Goal: Download file/media: Obtain a digital file from the website

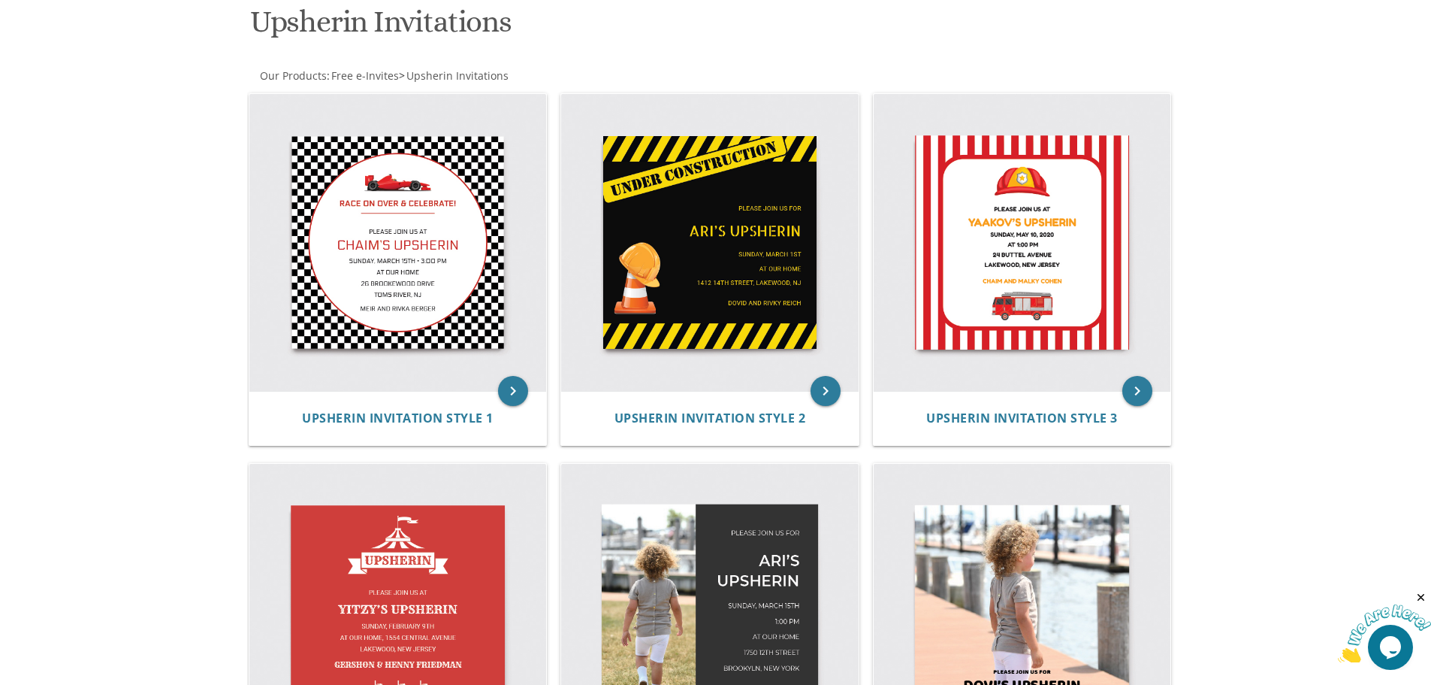
scroll to position [533, 0]
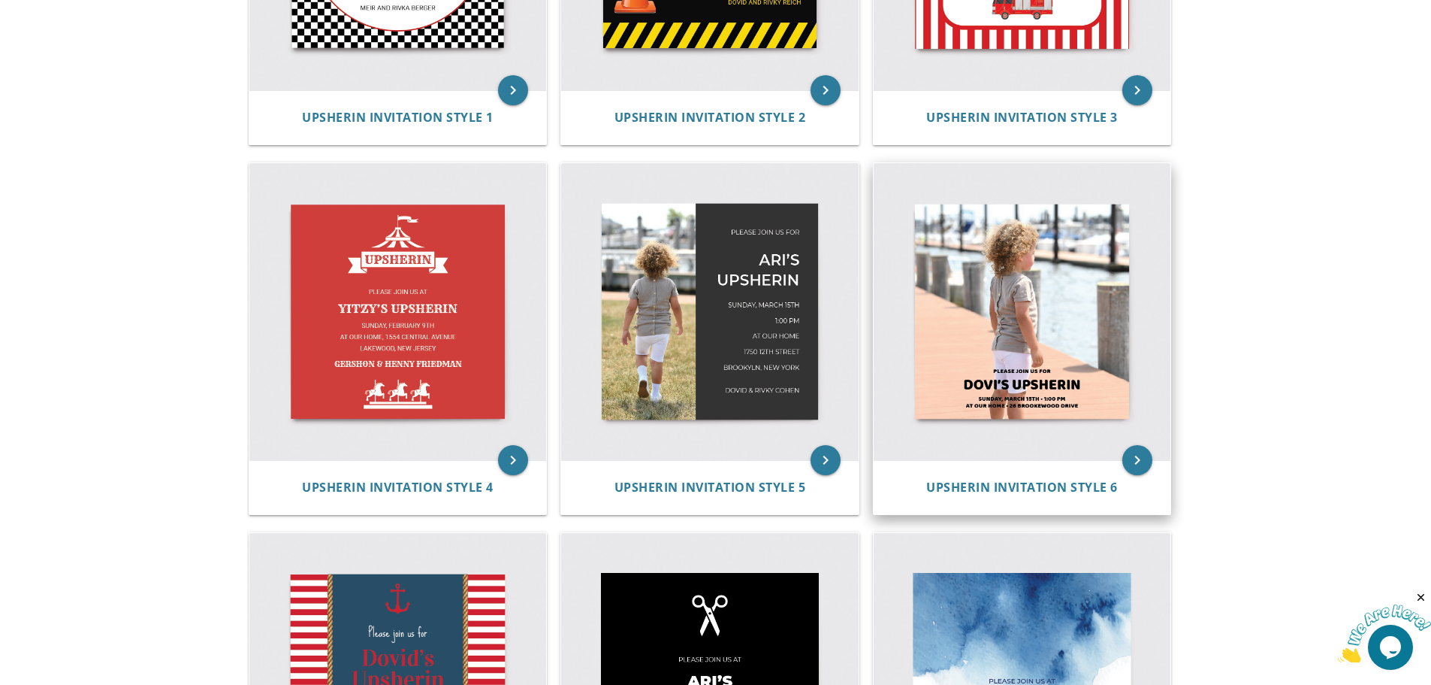
click at [1046, 320] on img at bounding box center [1023, 312] width 298 height 298
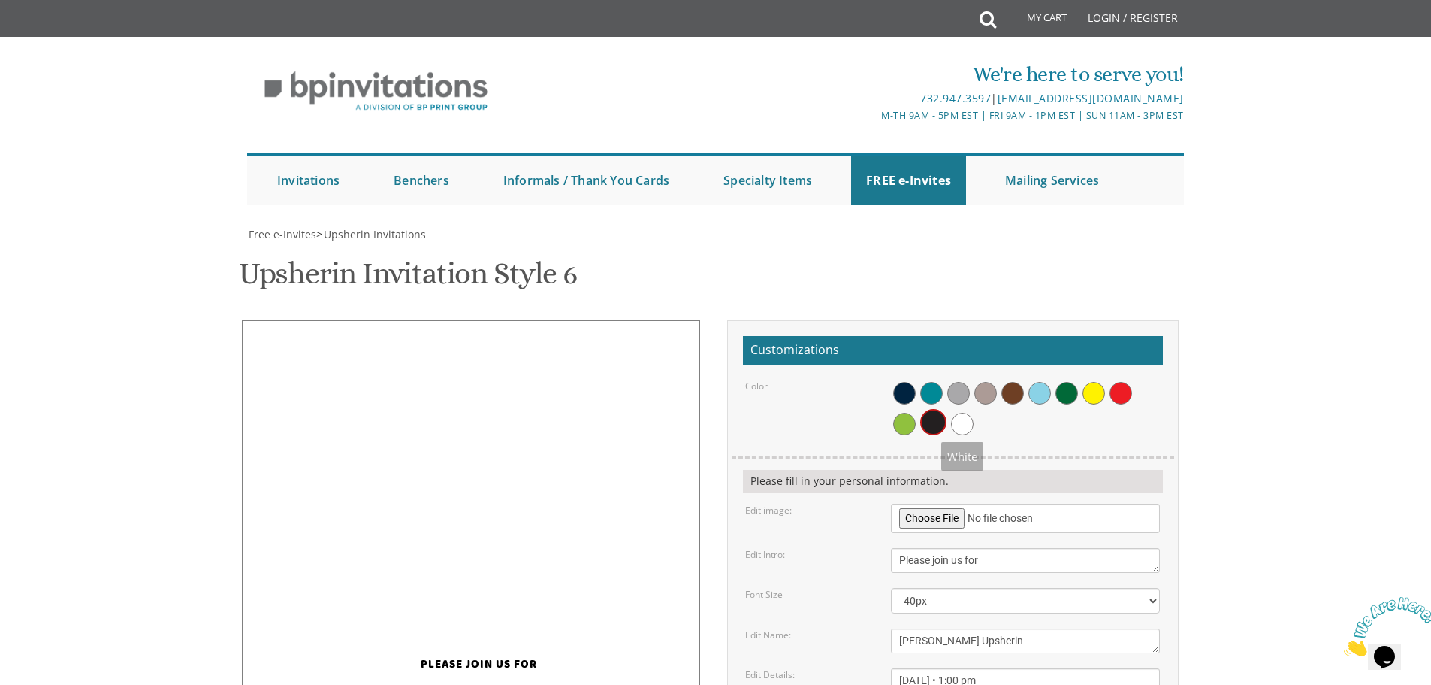
scroll to position [225, 0]
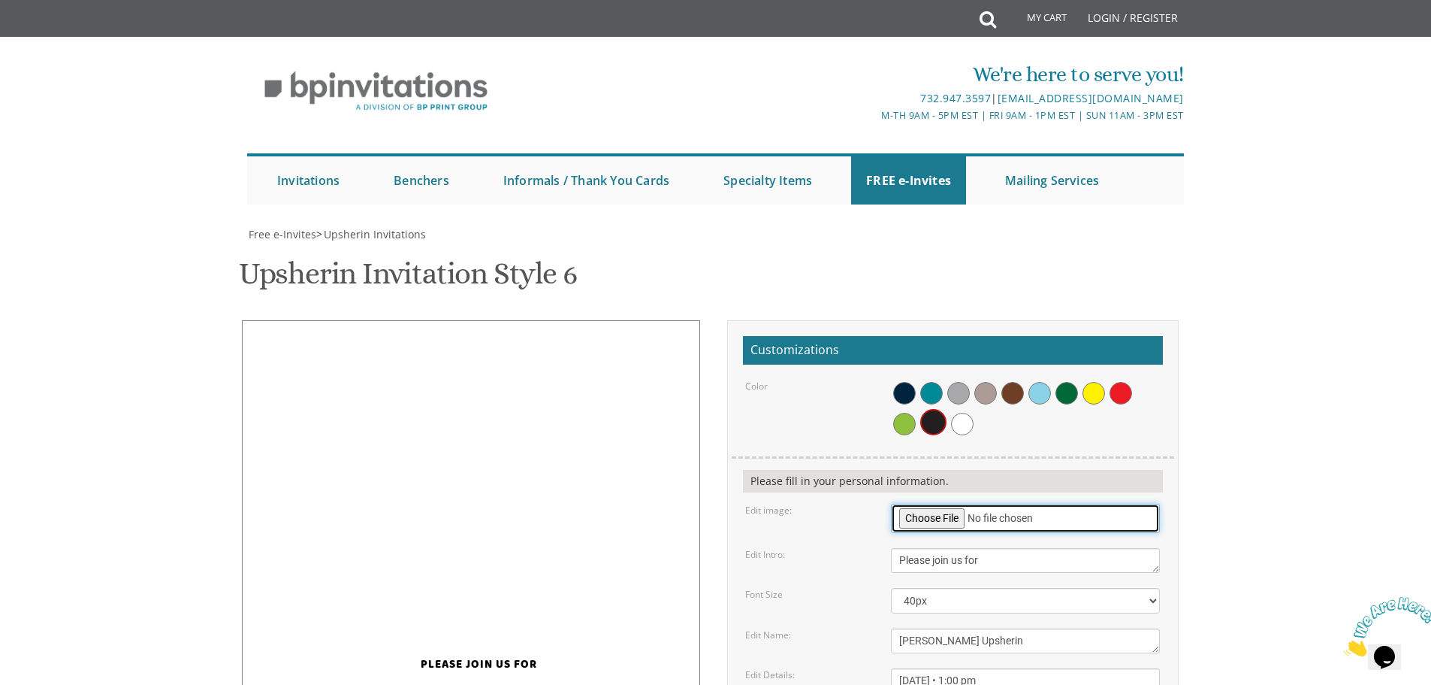
click at [940, 503] on input "file" at bounding box center [1025, 517] width 269 height 29
type input "C:\fakepath\DSC_5949.JPG"
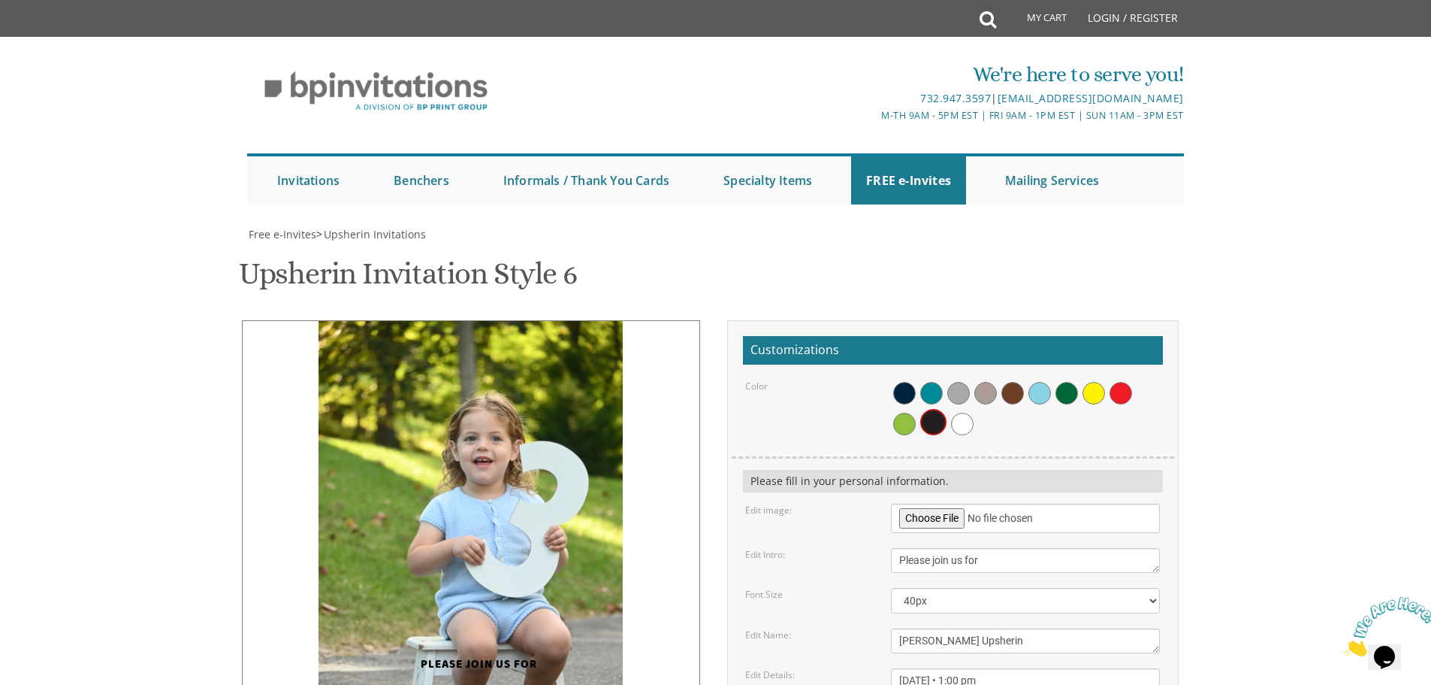
click at [515, 321] on img at bounding box center [471, 549] width 304 height 457
drag, startPoint x: 920, startPoint y: 414, endPoint x: 895, endPoint y: 416, distance: 25.6
click at [895, 628] on textarea "[PERSON_NAME] Upsherin" at bounding box center [1025, 640] width 269 height 25
type textarea "Chezkel's Upsherin"
drag, startPoint x: 939, startPoint y: 452, endPoint x: 967, endPoint y: 452, distance: 27.8
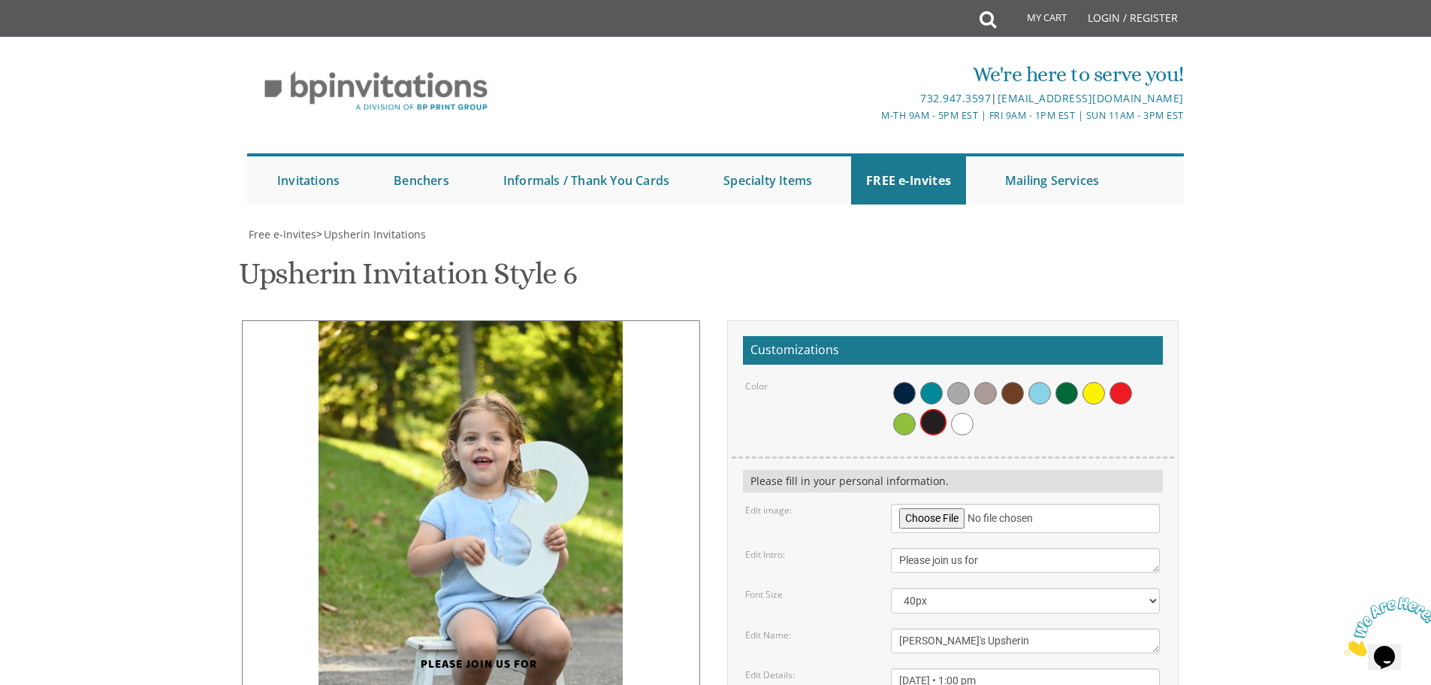
click at [967, 668] on textarea "[DATE] • 1:00 pm at our home • [STREET_ADDRESS]" at bounding box center [1025, 688] width 269 height 41
drag, startPoint x: 1002, startPoint y: 456, endPoint x: 995, endPoint y: 455, distance: 7.6
click at [995, 668] on textarea "[DATE] • 1:00 pm at our home • [STREET_ADDRESS]" at bounding box center [1025, 688] width 269 height 41
click at [1026, 668] on textarea "[DATE] • 1:00 pm at our home • [STREET_ADDRESS]" at bounding box center [1025, 688] width 269 height 41
drag, startPoint x: 967, startPoint y: 468, endPoint x: 1038, endPoint y: 470, distance: 71.4
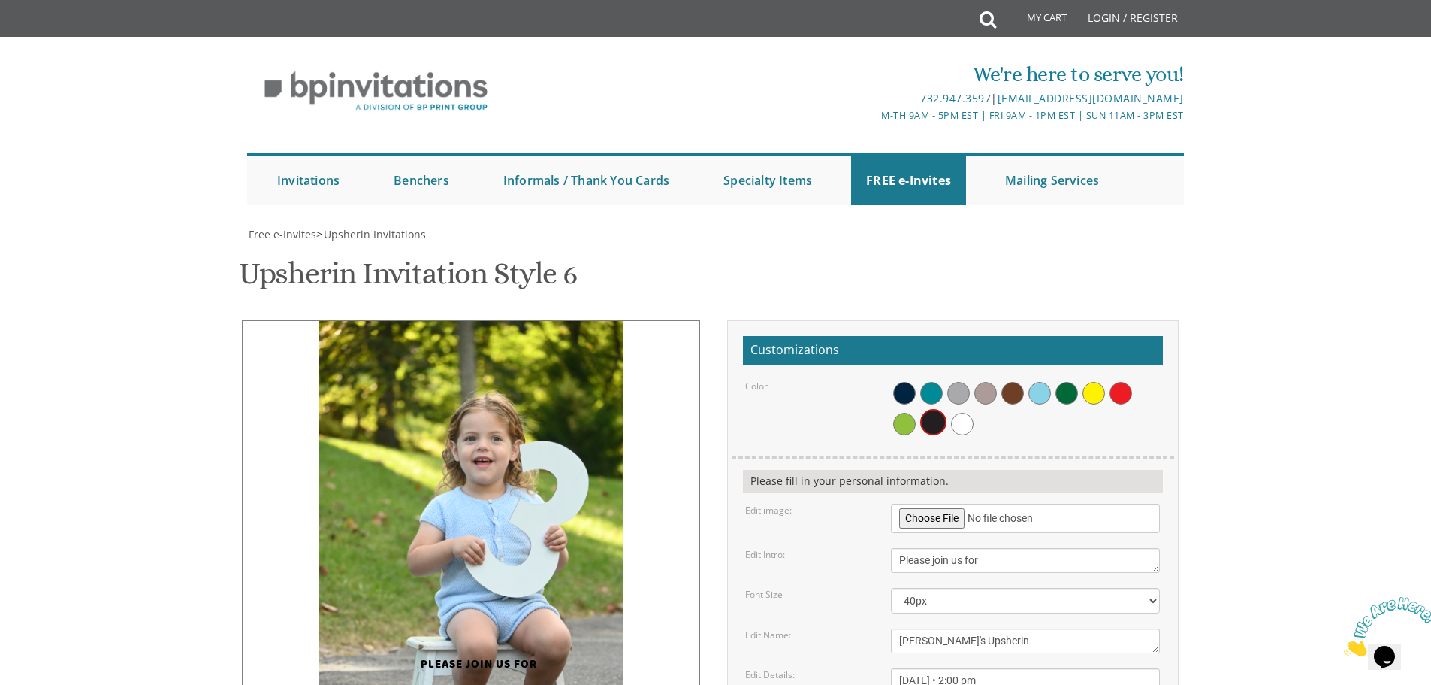
click at [1038, 668] on textarea "[DATE] • 1:00 pm at our home • [STREET_ADDRESS]" at bounding box center [1025, 688] width 269 height 41
type textarea "Sunday, September 14th • 2:00 pm at our home • 7 Copeland Drive"
click at [960, 413] on span at bounding box center [962, 424] width 23 height 23
click at [909, 413] on span at bounding box center [904, 424] width 23 height 23
click at [909, 382] on span at bounding box center [904, 393] width 23 height 23
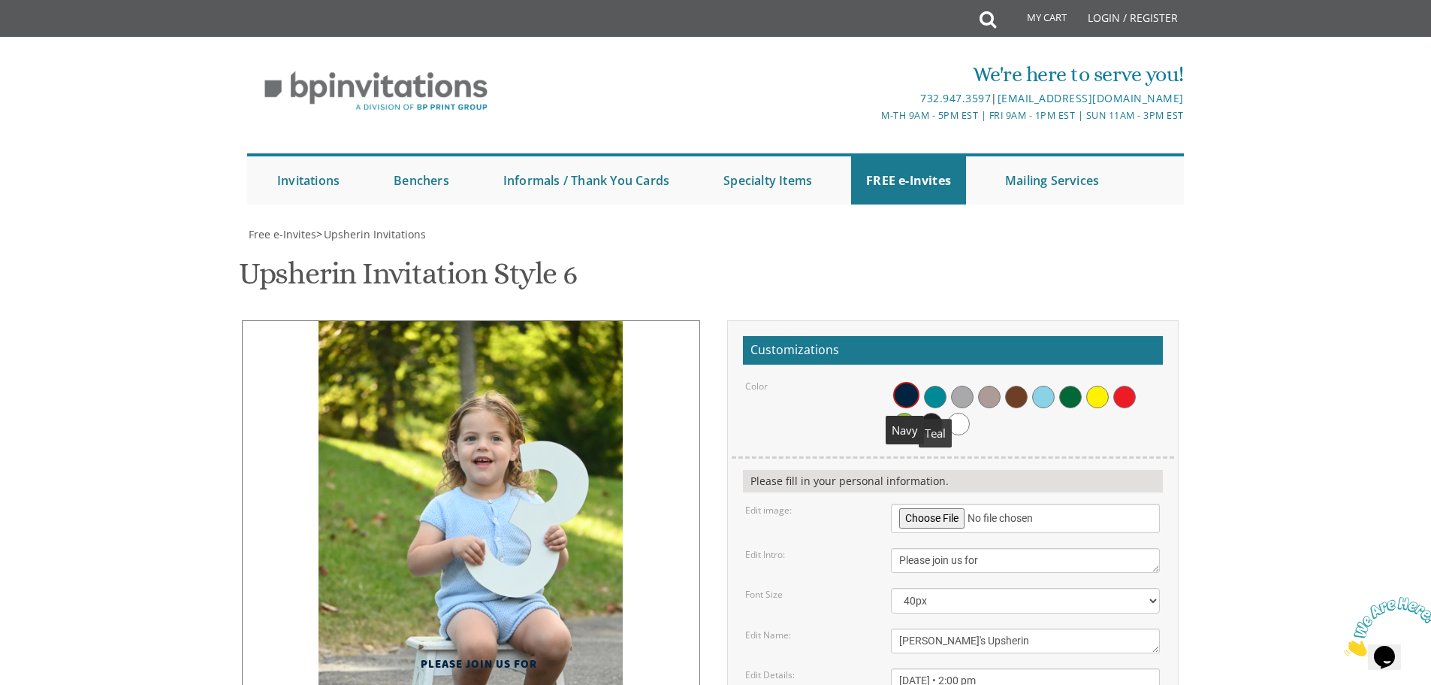
click at [936, 385] on span at bounding box center [935, 396] width 23 height 23
click at [948, 379] on div at bounding box center [1025, 408] width 269 height 58
click at [1022, 385] on span at bounding box center [1016, 396] width 23 height 23
click at [1040, 385] on span at bounding box center [1043, 396] width 23 height 23
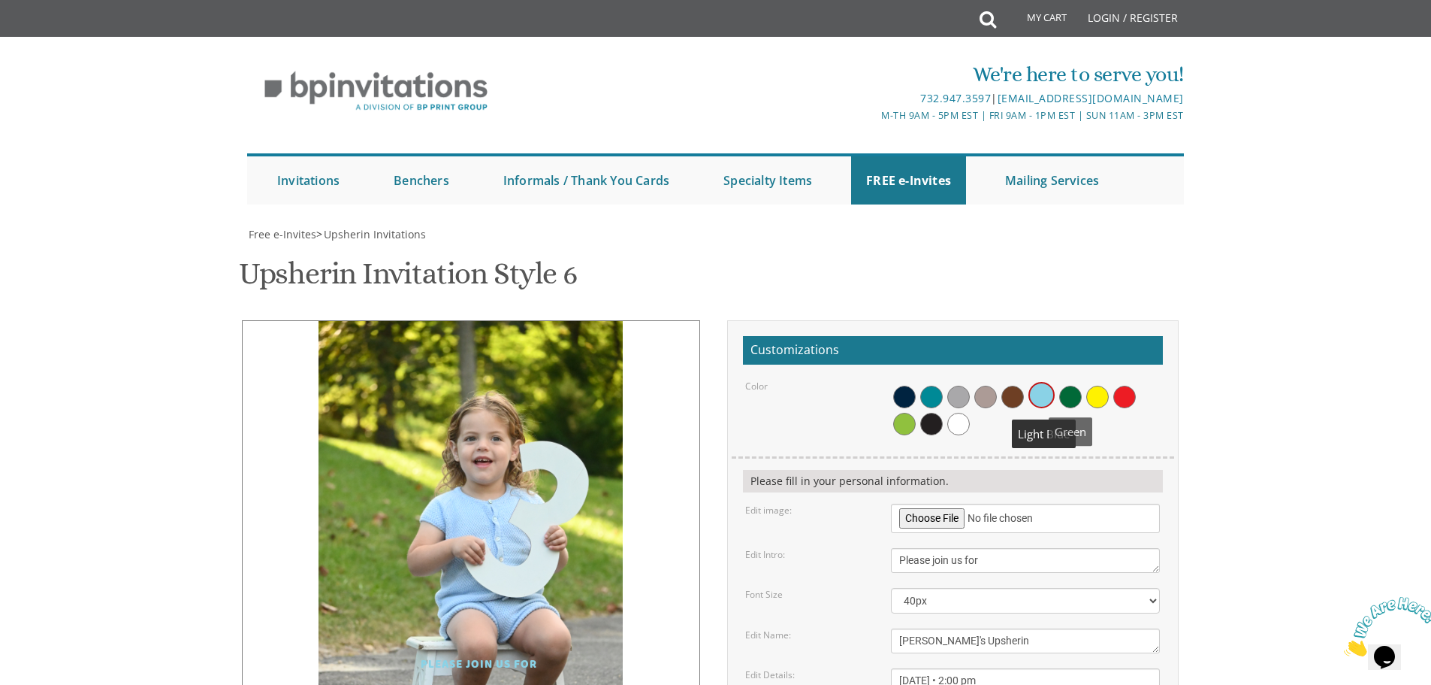
click at [1062, 385] on span at bounding box center [1070, 396] width 23 height 23
click at [1096, 385] on span at bounding box center [1097, 396] width 23 height 23
click at [1117, 385] on span at bounding box center [1125, 396] width 23 height 23
click at [960, 413] on span at bounding box center [958, 424] width 23 height 23
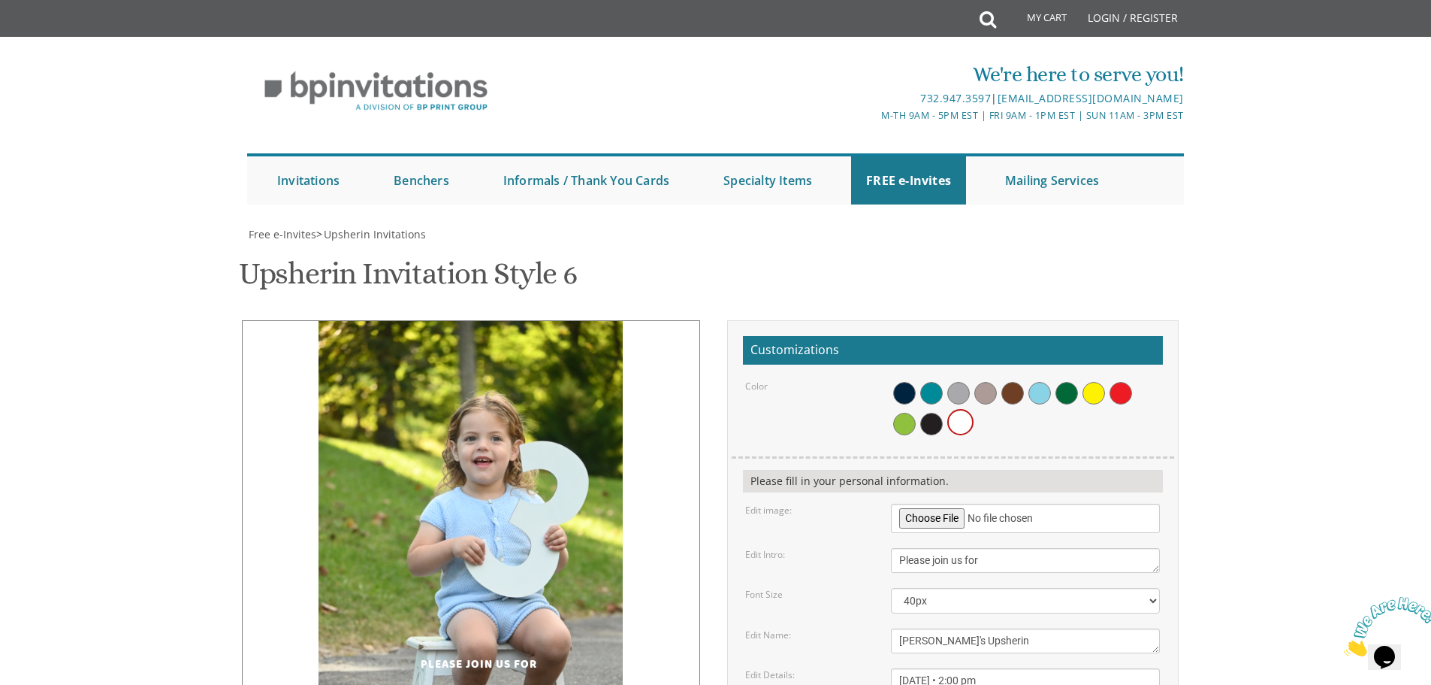
drag, startPoint x: 504, startPoint y: 479, endPoint x: 507, endPoint y: 447, distance: 32.4
click at [507, 443] on div "Please join us for Chezkel's Upsherin Sunday, September 14th • 2:00 pm at our h…" at bounding box center [479, 569] width 452 height 499
click at [579, 528] on img at bounding box center [471, 549] width 304 height 457
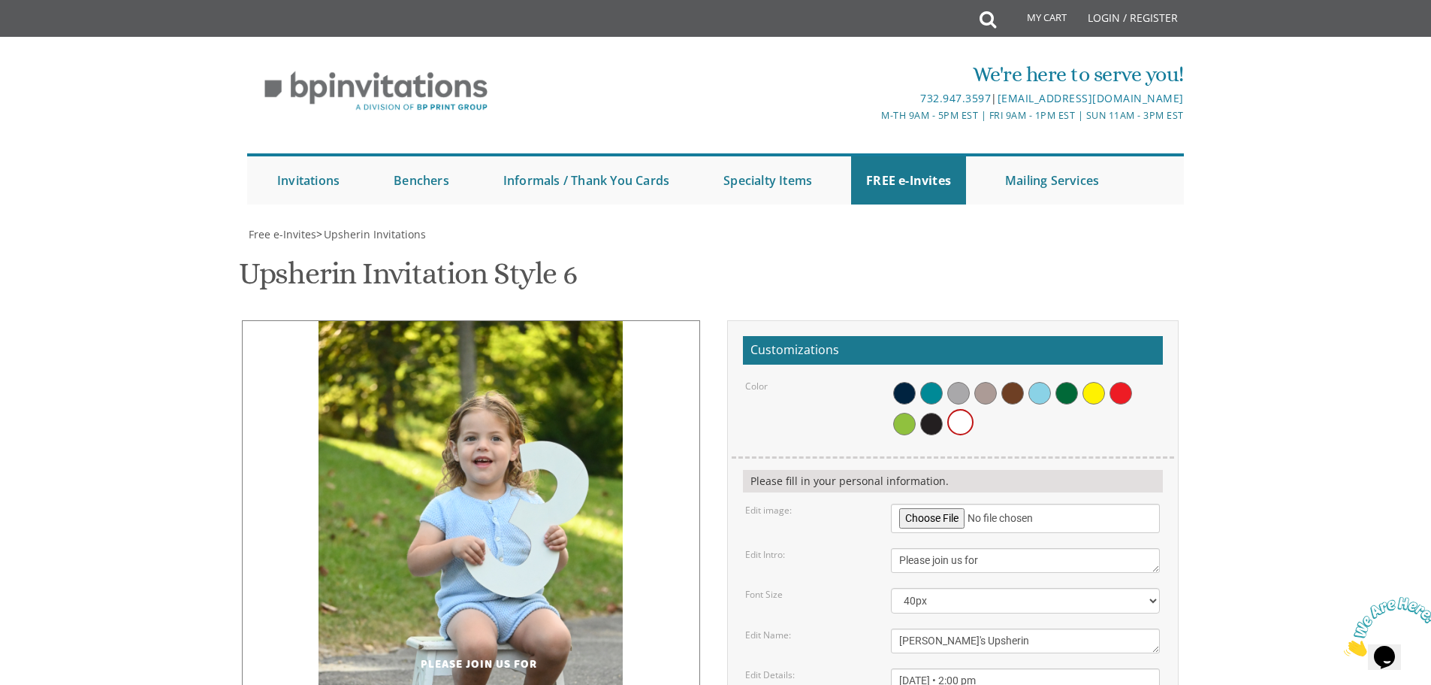
click at [428, 321] on img at bounding box center [471, 549] width 304 height 457
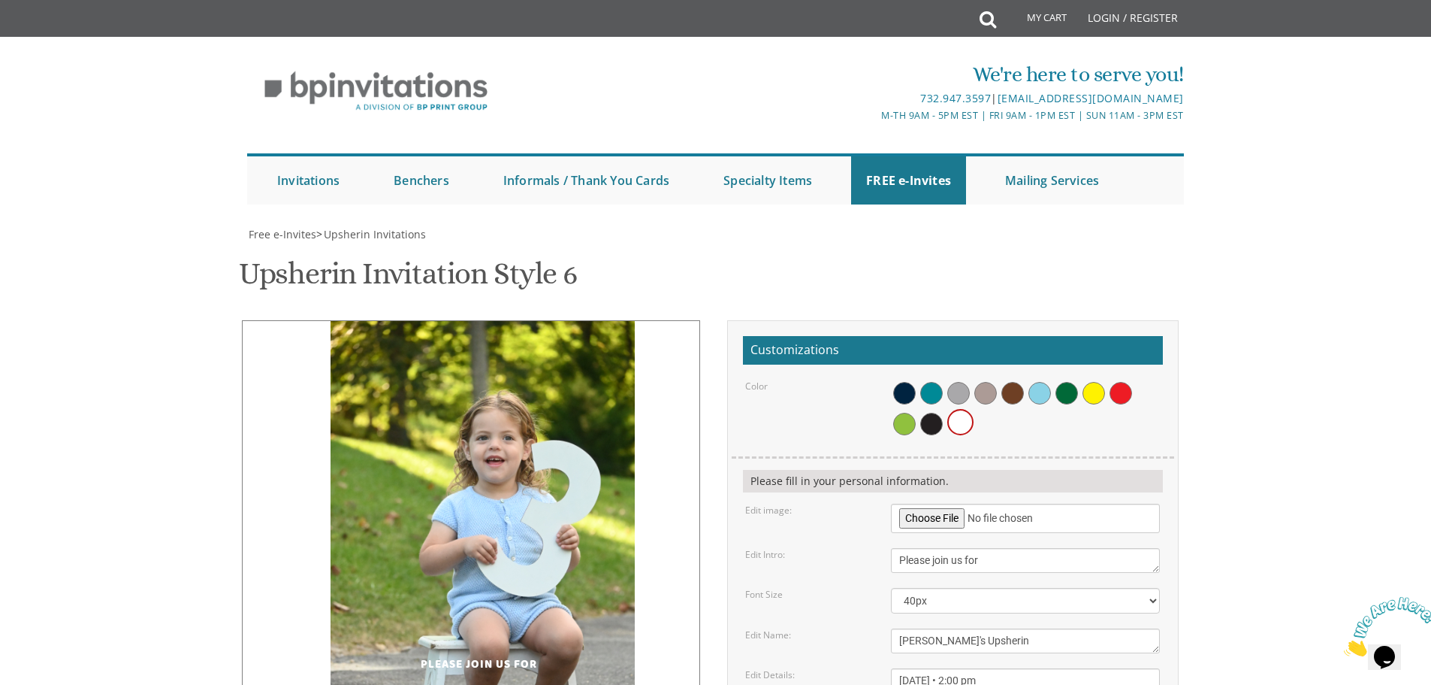
drag, startPoint x: 412, startPoint y: 168, endPoint x: 424, endPoint y: 166, distance: 12.1
click at [424, 320] on img at bounding box center [483, 548] width 304 height 457
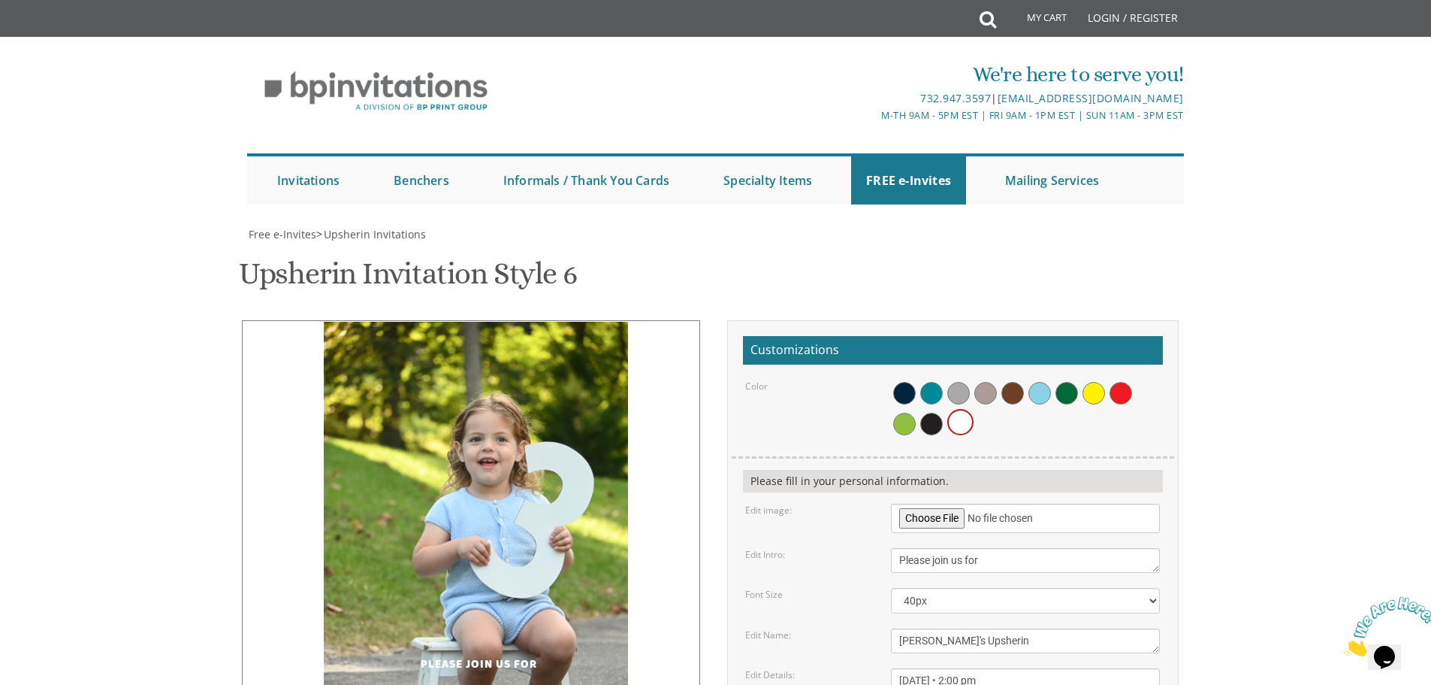
drag, startPoint x: 588, startPoint y: 219, endPoint x: 582, endPoint y: 300, distance: 81.4
click at [582, 322] on img at bounding box center [476, 550] width 304 height 457
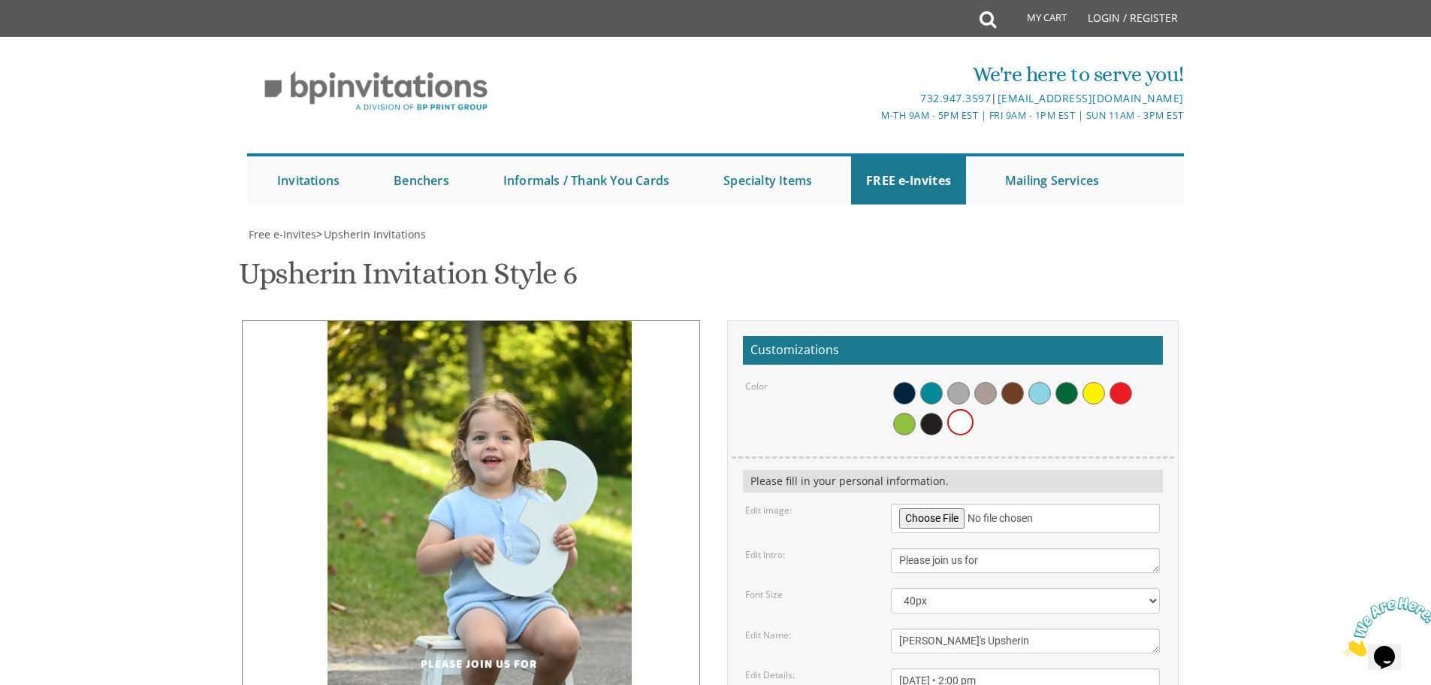
drag, startPoint x: 525, startPoint y: 321, endPoint x: 529, endPoint y: 244, distance: 76.7
click at [529, 320] on img at bounding box center [480, 548] width 304 height 457
click at [938, 413] on span at bounding box center [931, 424] width 23 height 23
click at [953, 413] on span at bounding box center [962, 424] width 23 height 23
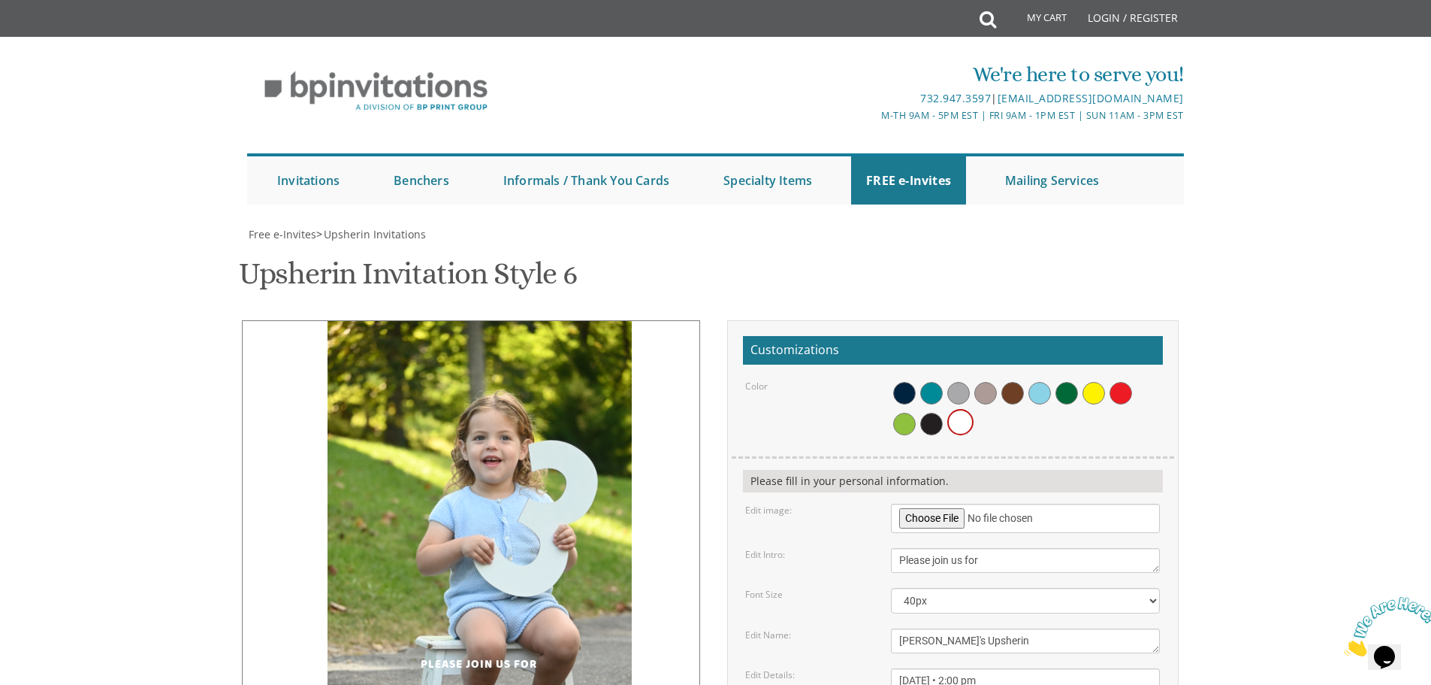
type input "ettydick@gmail.com"
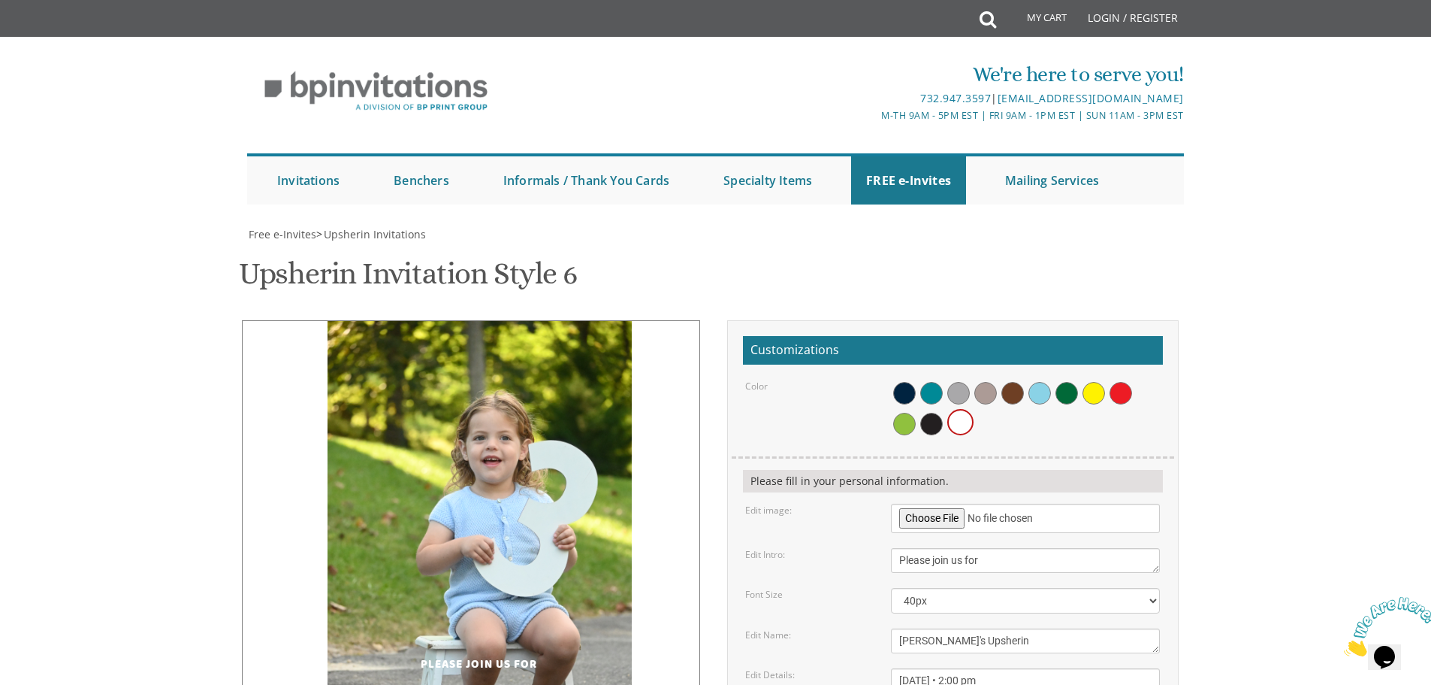
click at [618, 320] on img at bounding box center [480, 548] width 304 height 457
drag, startPoint x: 626, startPoint y: 295, endPoint x: 645, endPoint y: 295, distance: 19.6
click at [645, 320] on div at bounding box center [471, 549] width 458 height 458
drag, startPoint x: 630, startPoint y: 295, endPoint x: 658, endPoint y: 291, distance: 28.1
click at [658, 320] on div at bounding box center [471, 549] width 458 height 458
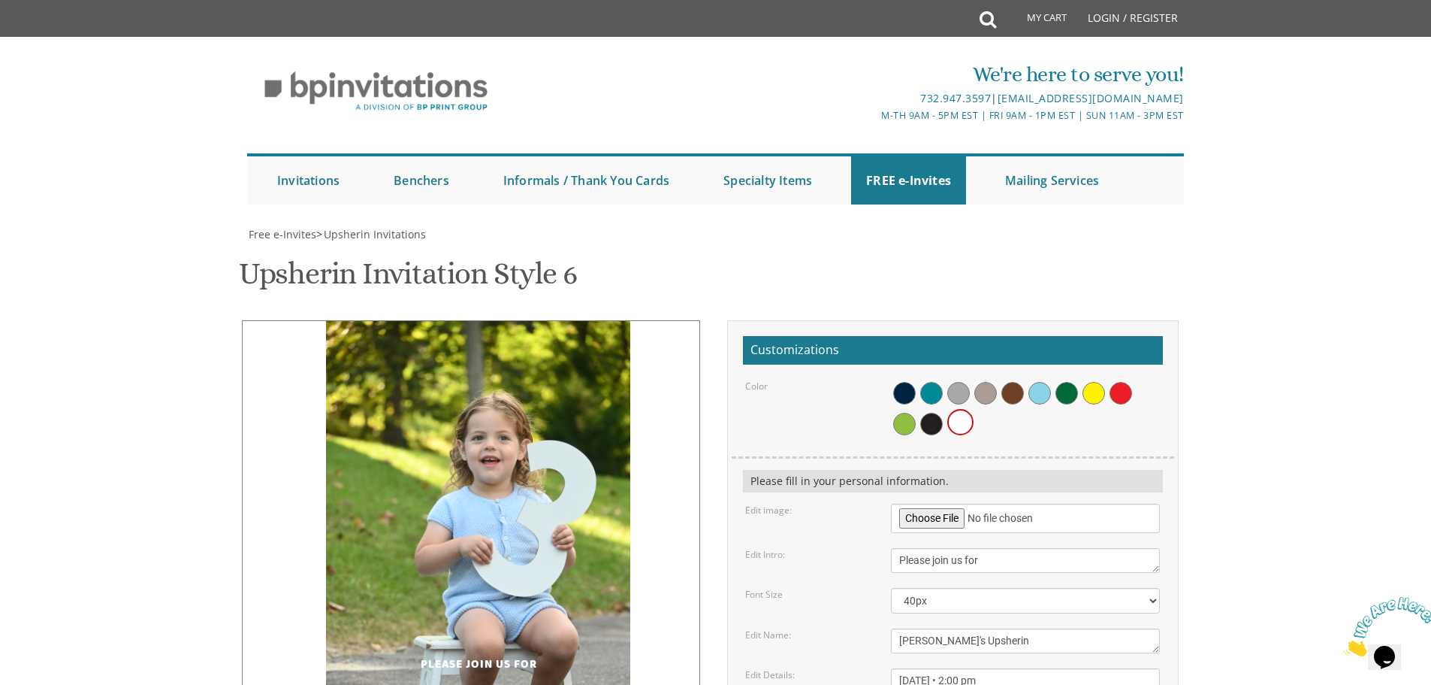
click at [589, 320] on img at bounding box center [478, 548] width 304 height 457
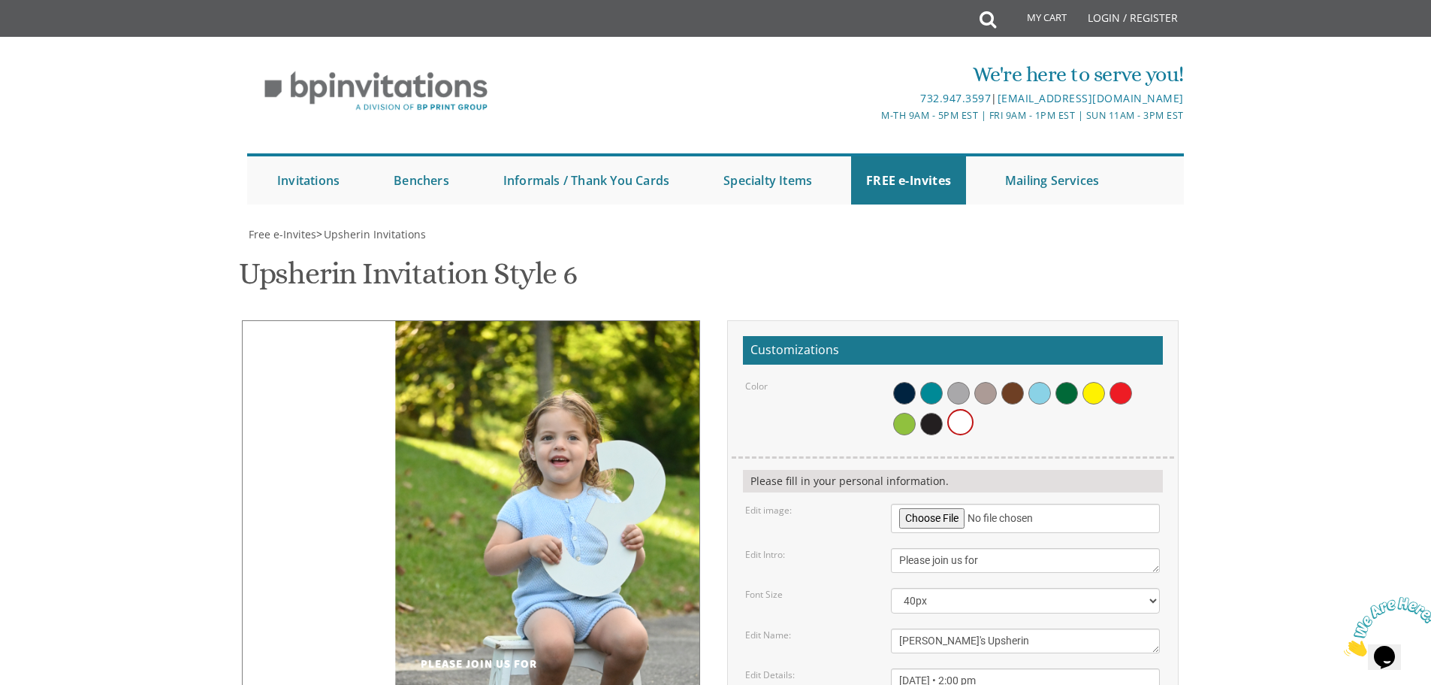
drag, startPoint x: 607, startPoint y: 110, endPoint x: 694, endPoint y: 110, distance: 87.2
click at [694, 320] on img at bounding box center [547, 548] width 304 height 457
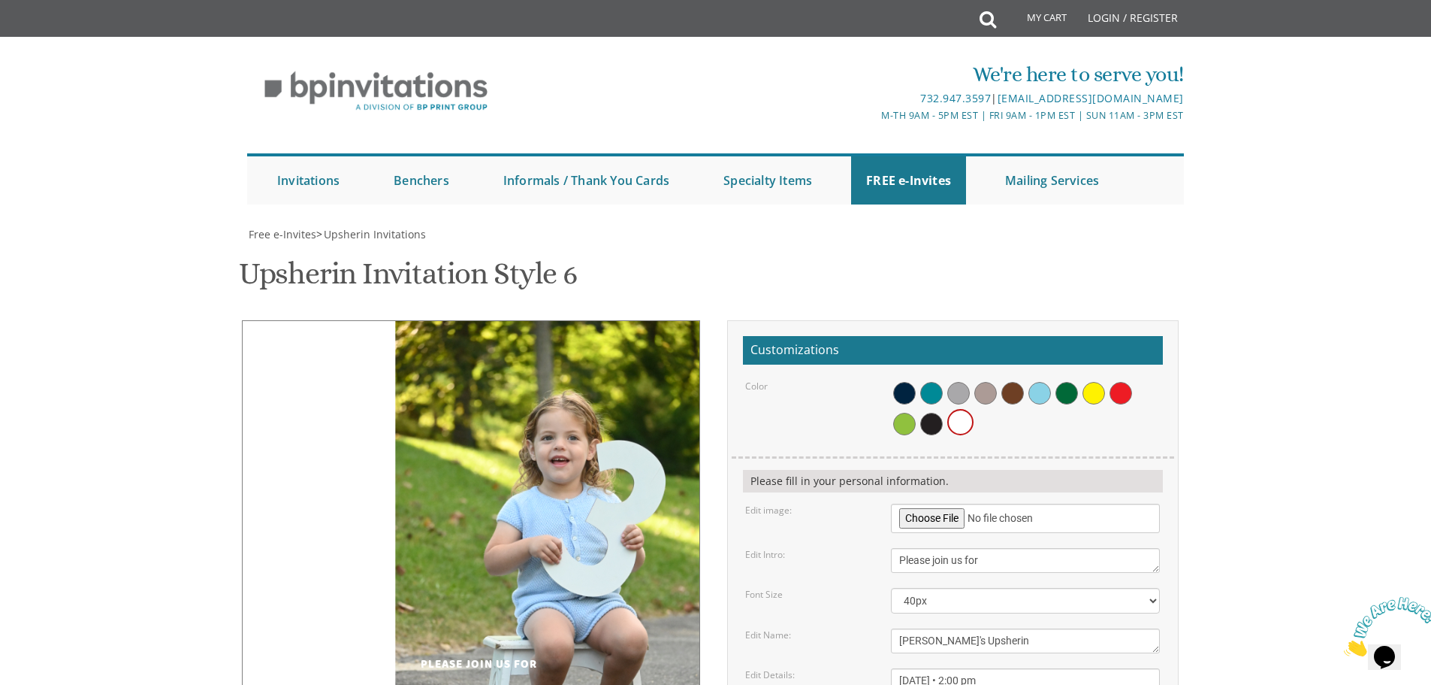
drag, startPoint x: 595, startPoint y: 427, endPoint x: 546, endPoint y: 428, distance: 49.6
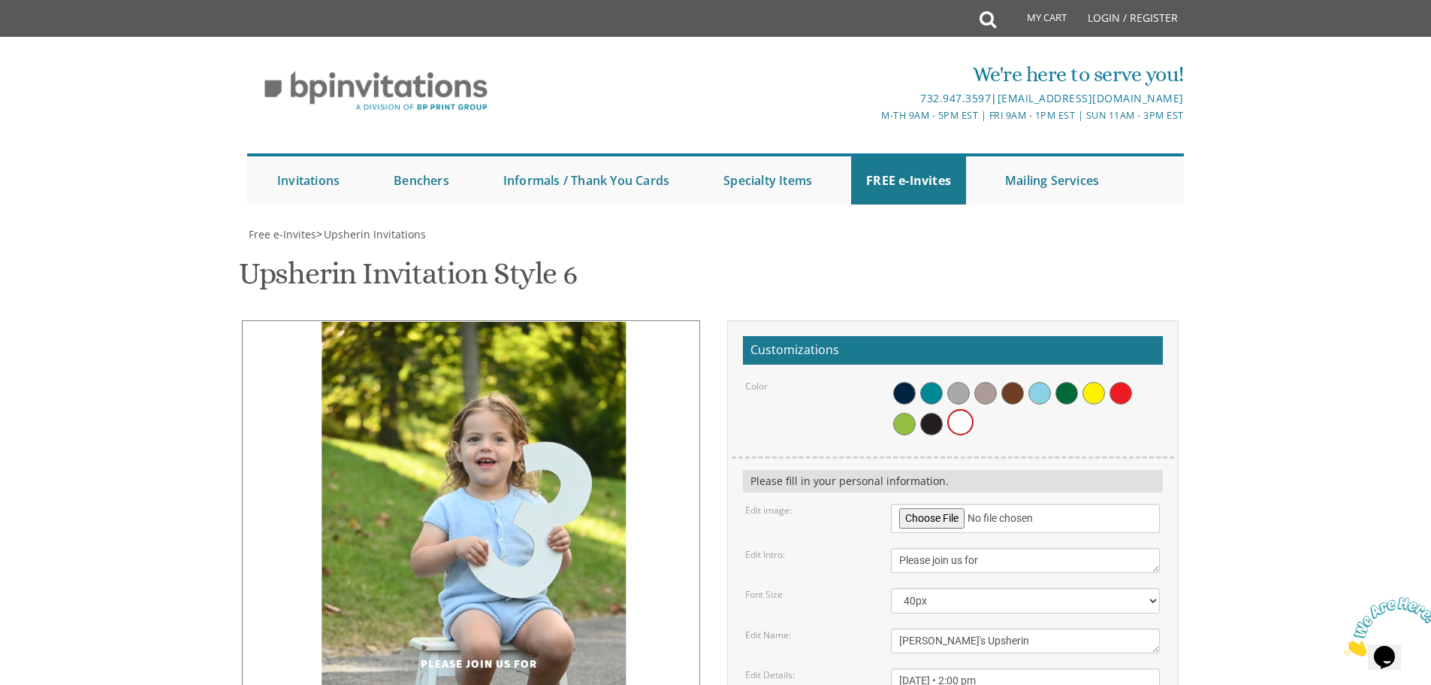
drag, startPoint x: 511, startPoint y: 290, endPoint x: 437, endPoint y: 294, distance: 73.7
click at [437, 322] on img at bounding box center [474, 550] width 304 height 457
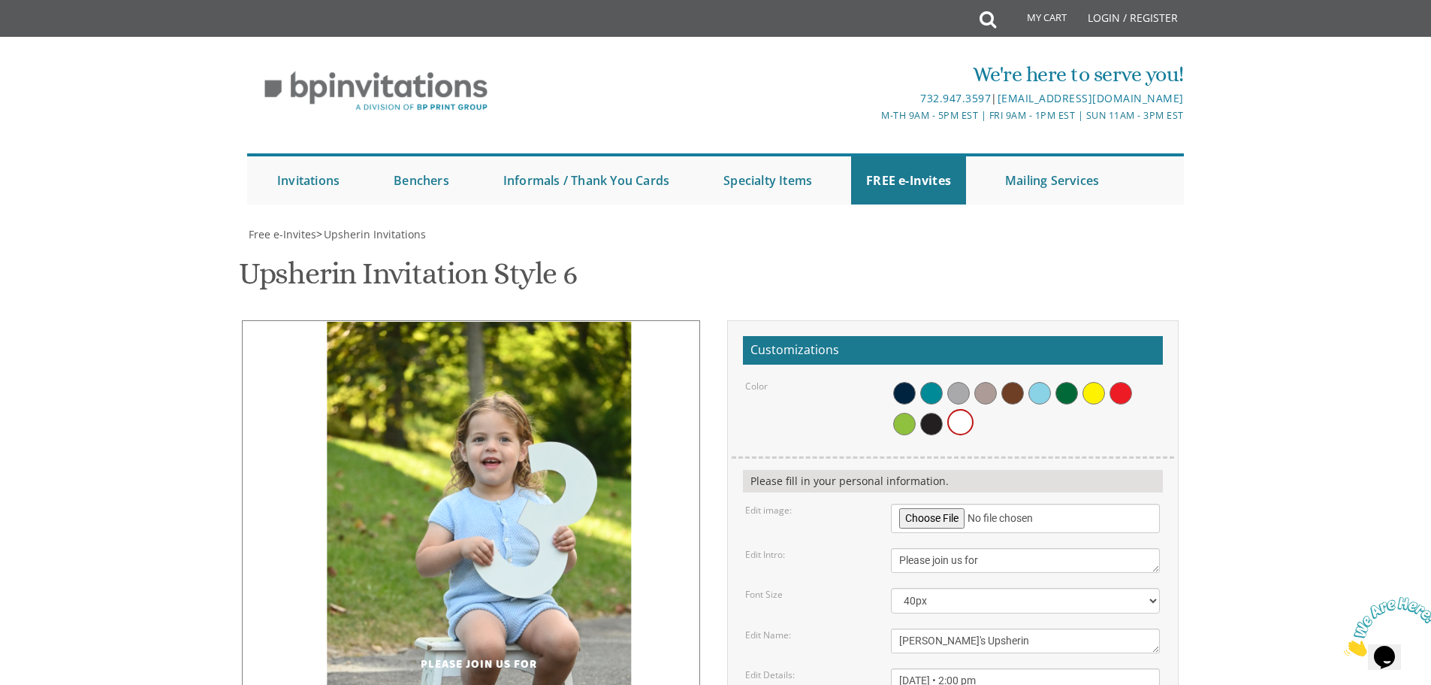
click at [501, 322] on img at bounding box center [479, 550] width 304 height 457
click at [585, 322] on img at bounding box center [479, 550] width 304 height 457
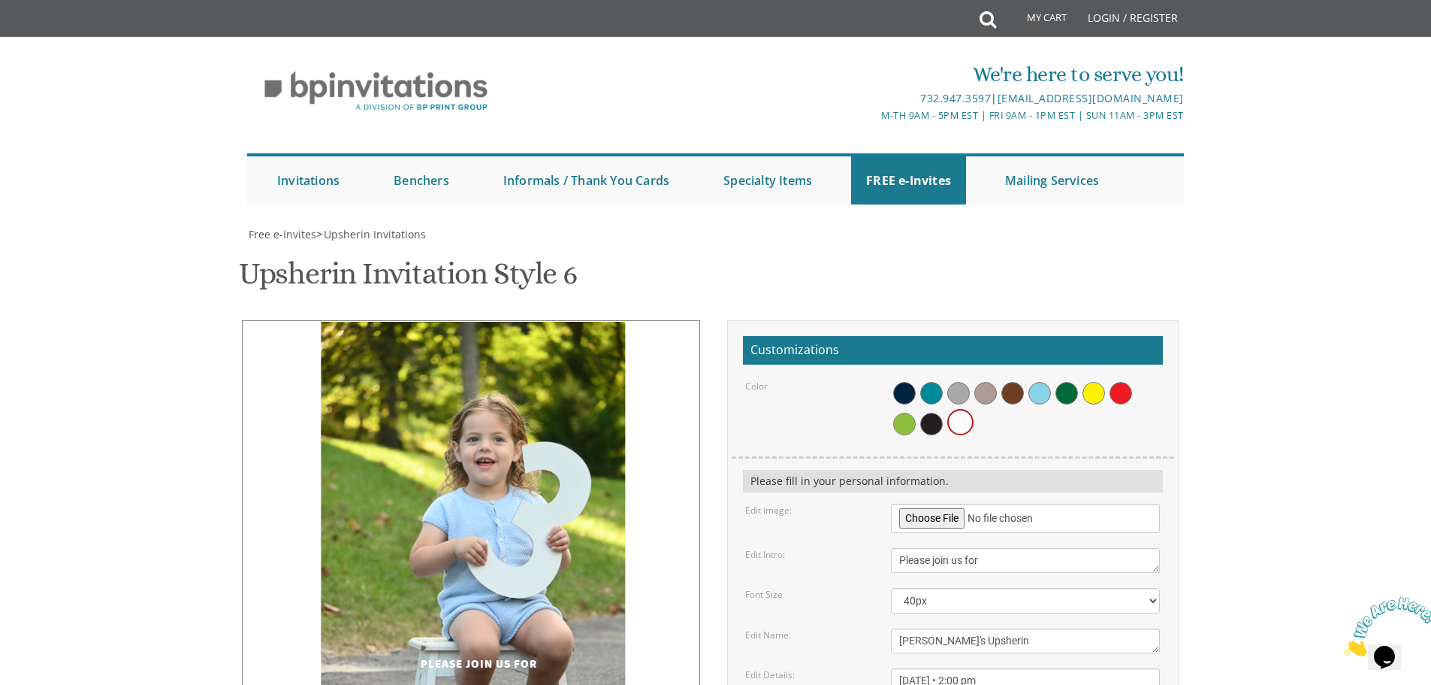
click at [508, 322] on img at bounding box center [473, 550] width 304 height 457
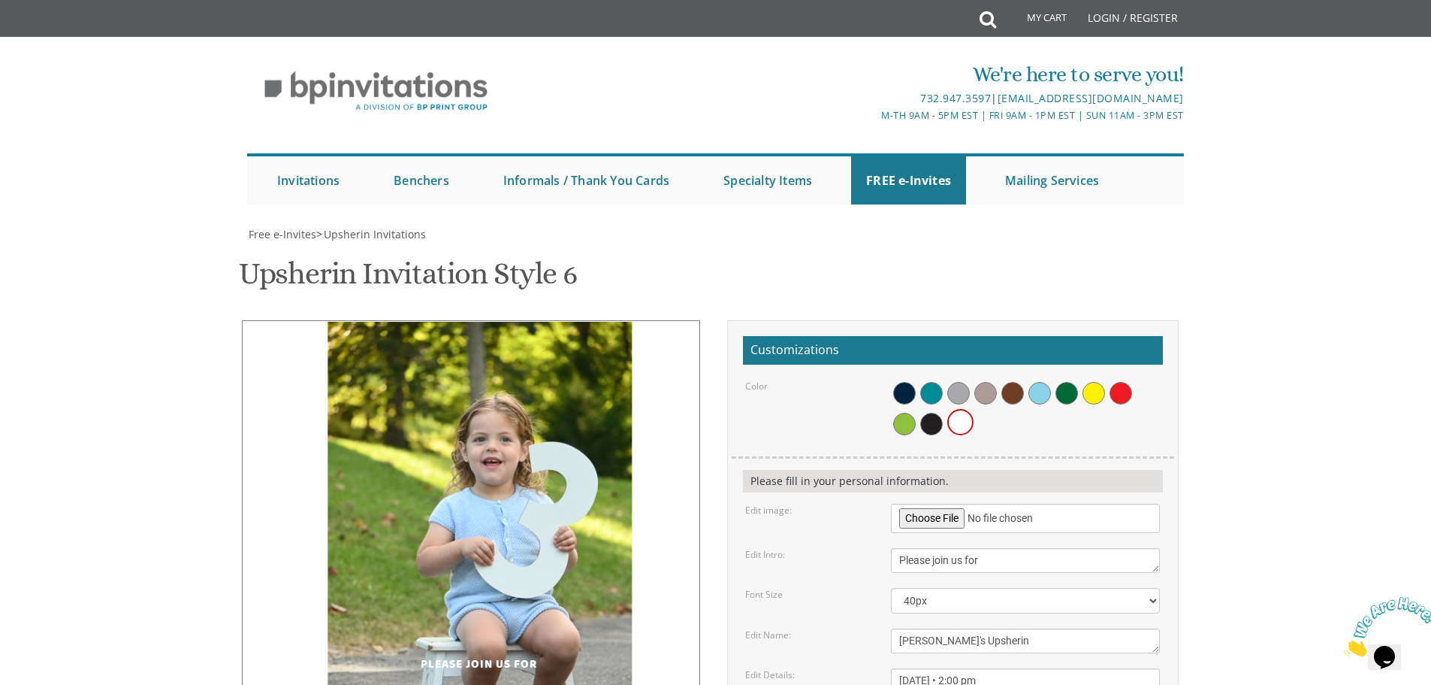
click at [470, 322] on img at bounding box center [480, 550] width 304 height 457
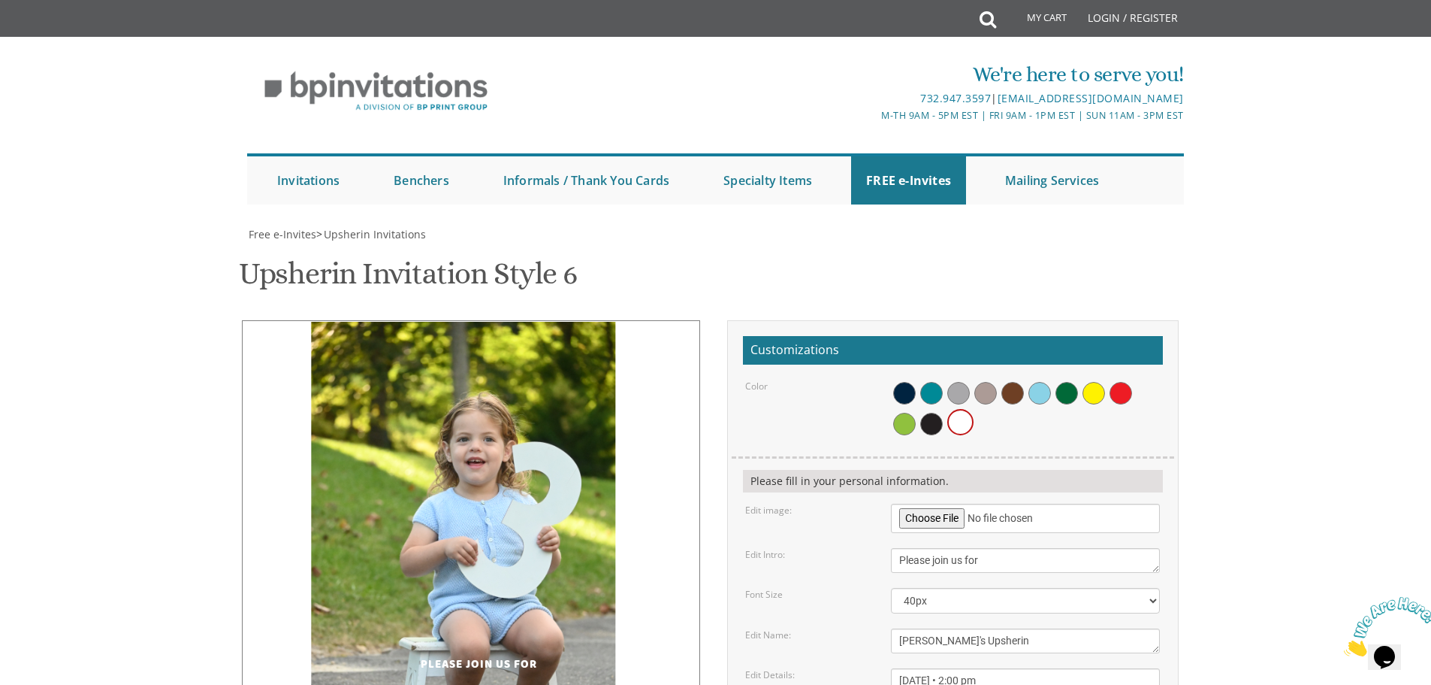
drag, startPoint x: 573, startPoint y: 219, endPoint x: 556, endPoint y: 227, distance: 18.2
click at [556, 322] on img at bounding box center [463, 550] width 304 height 457
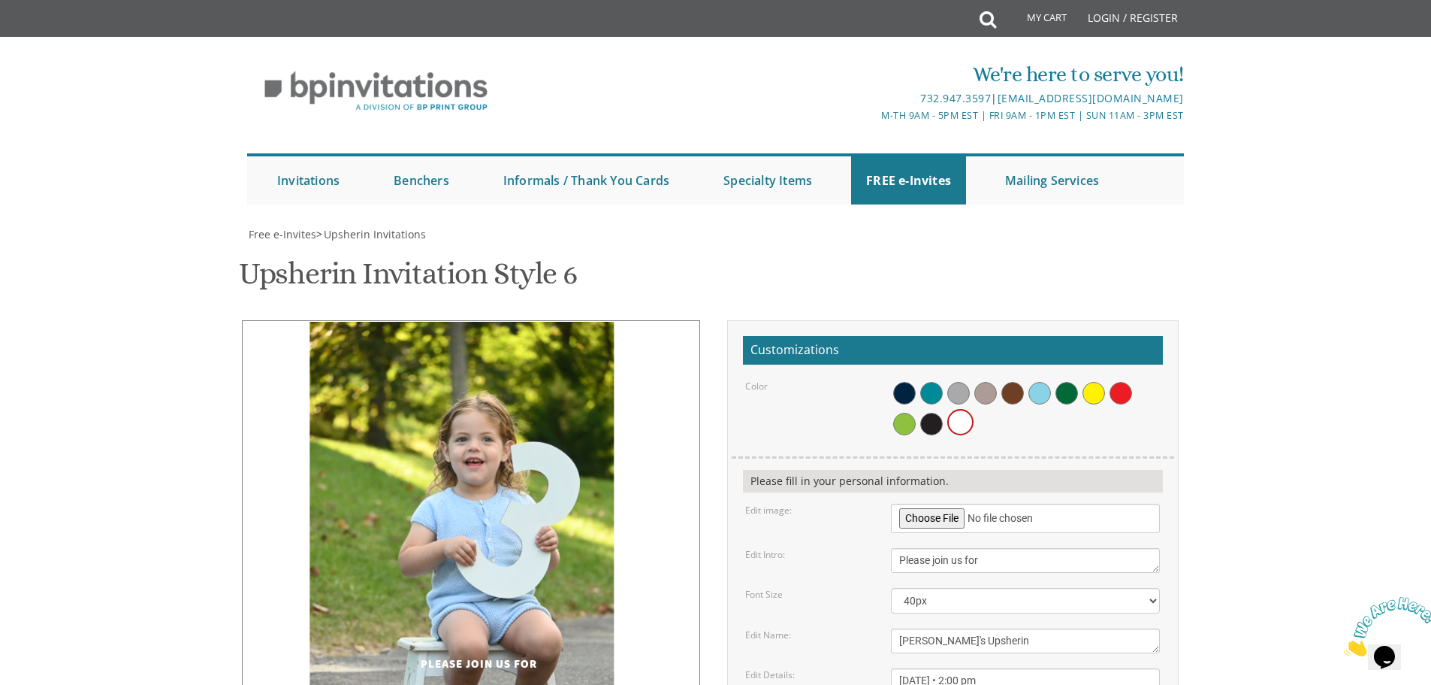
click at [564, 322] on img at bounding box center [462, 550] width 304 height 457
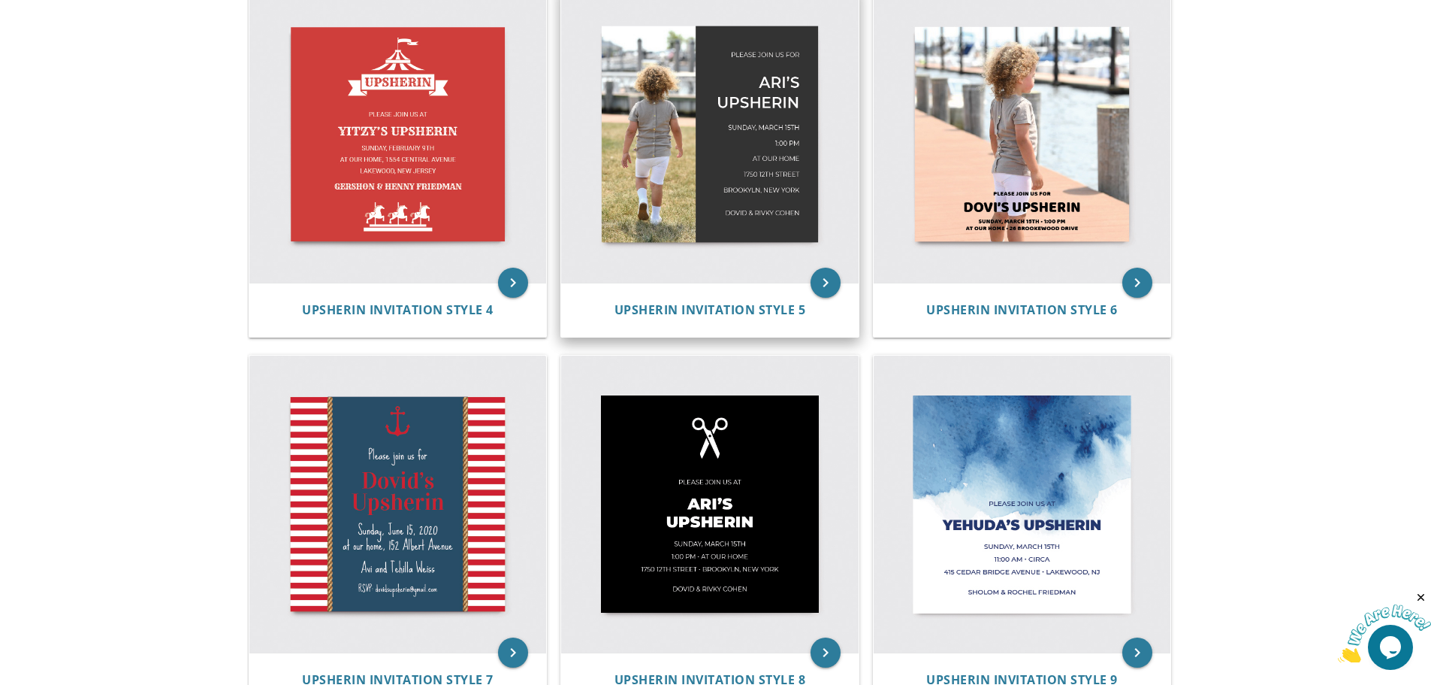
scroll to position [684, 0]
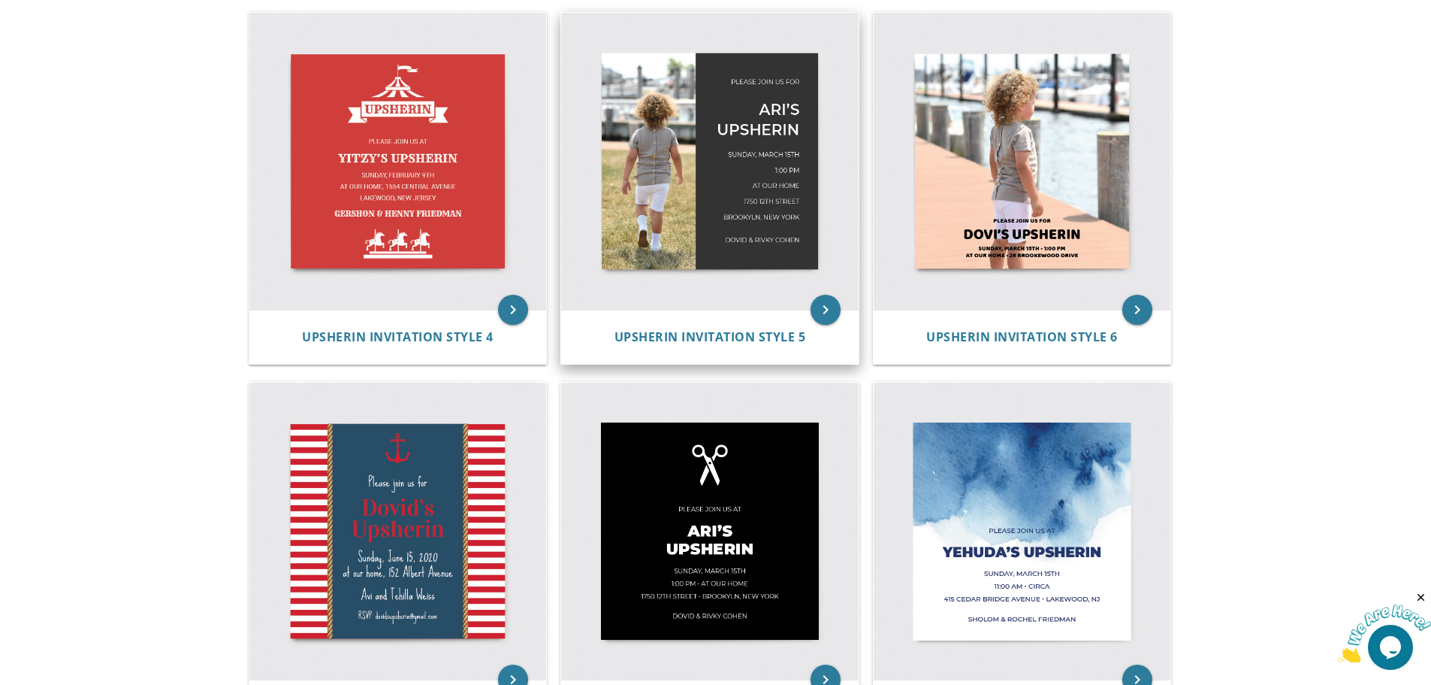
click at [657, 167] on img at bounding box center [710, 162] width 298 height 298
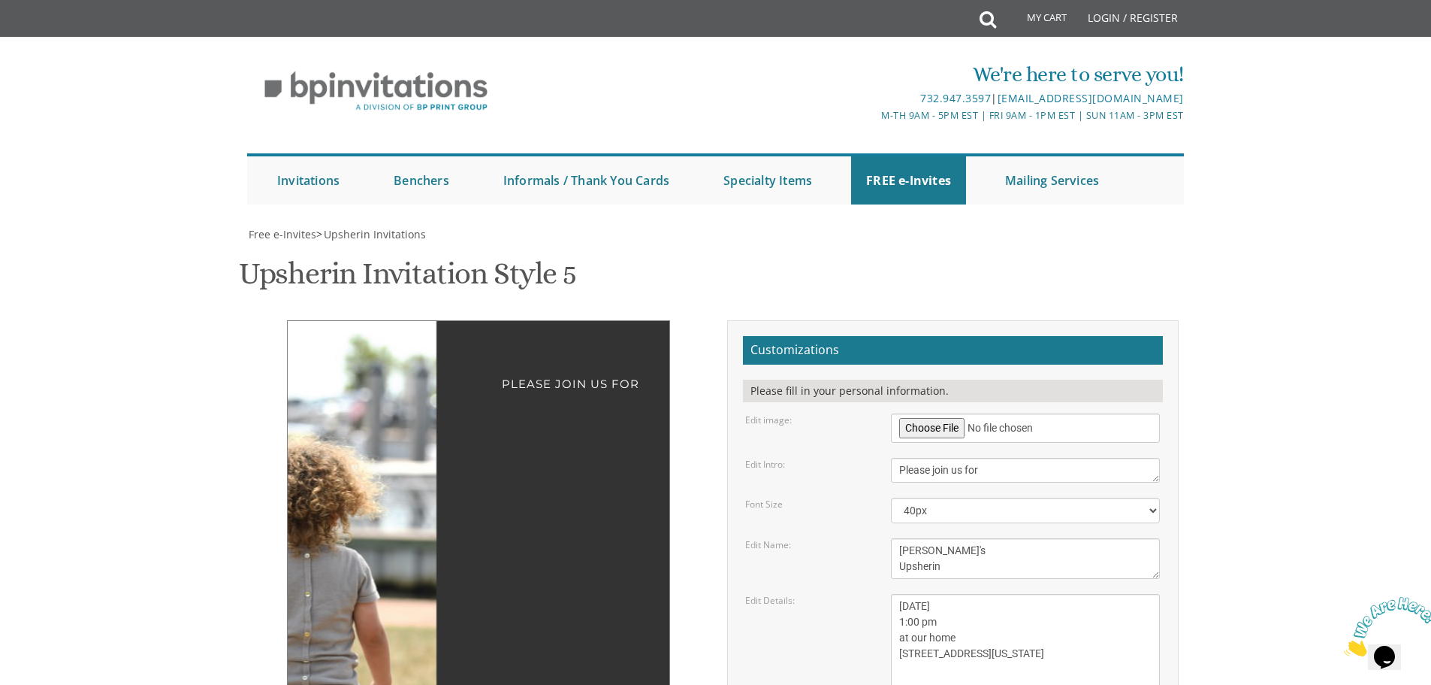
click at [383, 427] on div at bounding box center [373, 514] width 171 height 387
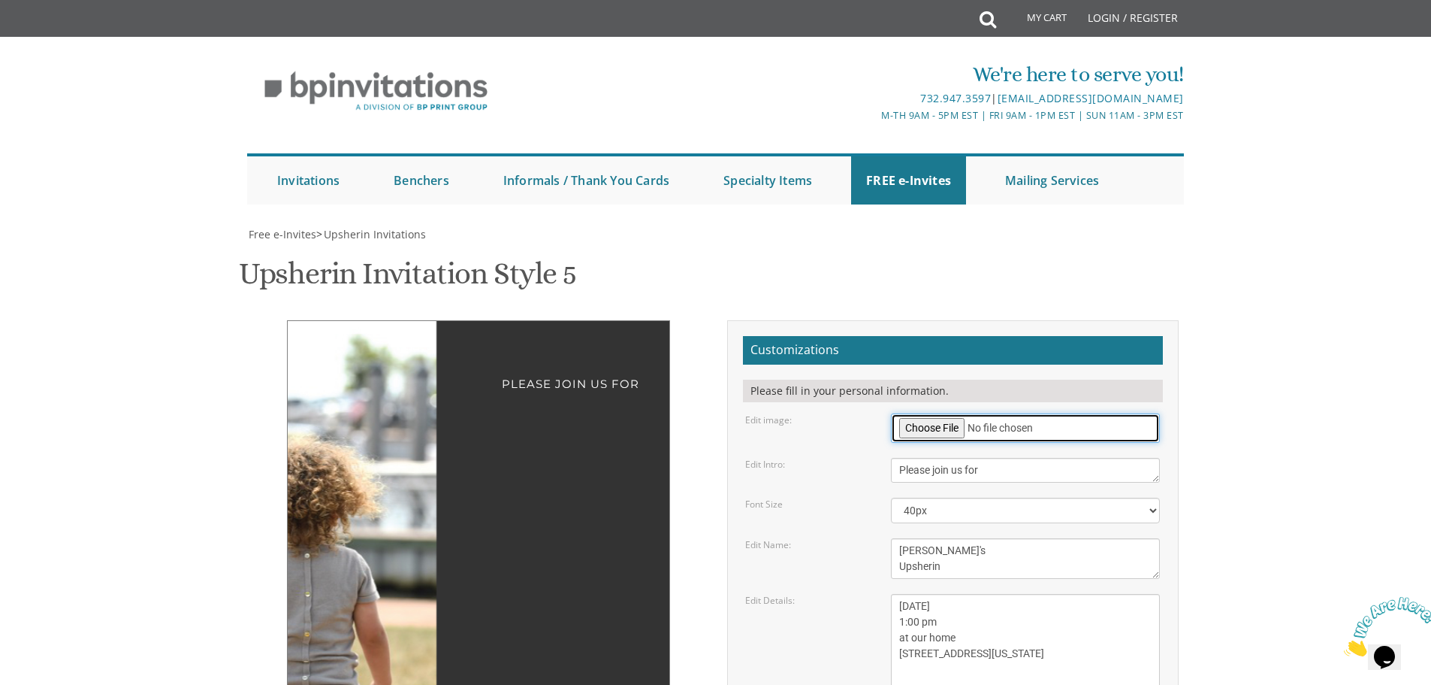
click at [943, 425] on input "file" at bounding box center [1025, 427] width 269 height 29
type input "C:\fakepath\DSC_5949.JPG"
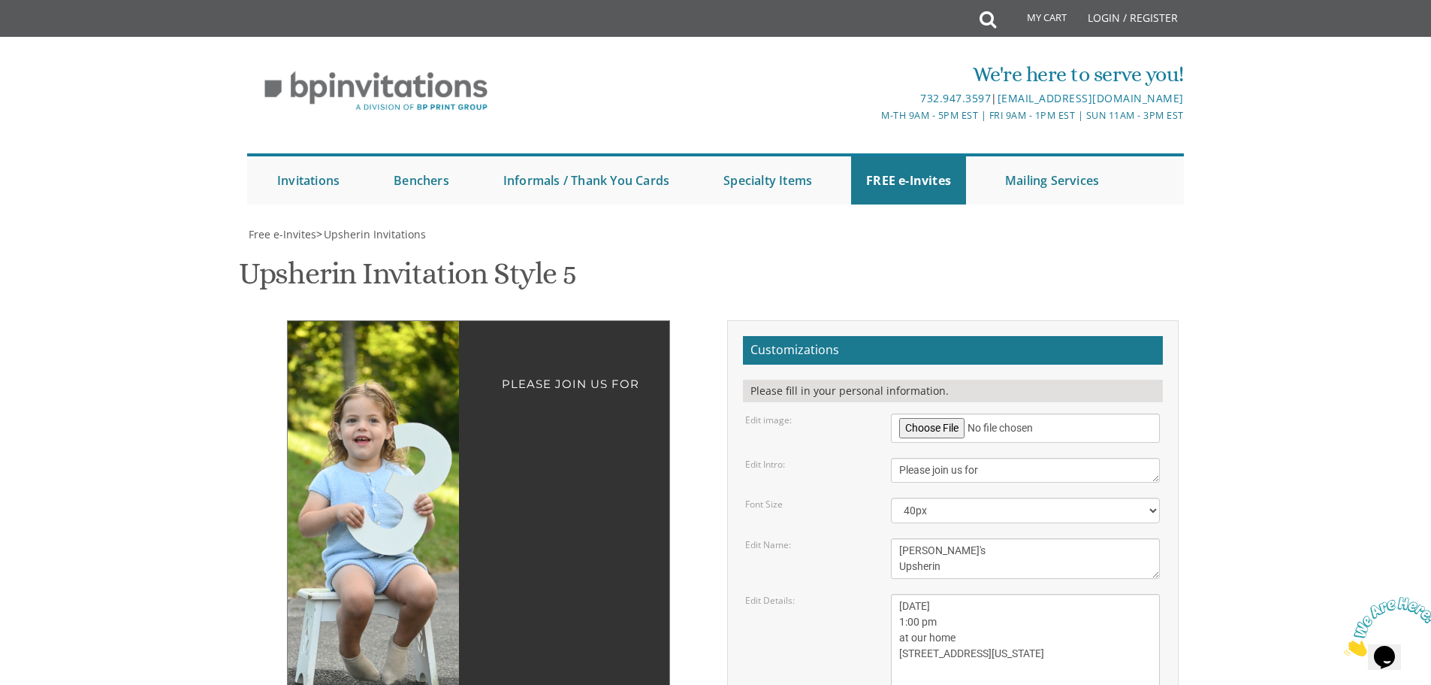
drag, startPoint x: 419, startPoint y: 488, endPoint x: 355, endPoint y: 488, distance: 64.6
click at [355, 488] on img at bounding box center [352, 514] width 258 height 387
drag, startPoint x: 911, startPoint y: 251, endPoint x: 871, endPoint y: 246, distance: 40.8
click at [871, 538] on div "Edit Name: Ari's Upsherin" at bounding box center [952, 558] width 437 height 41
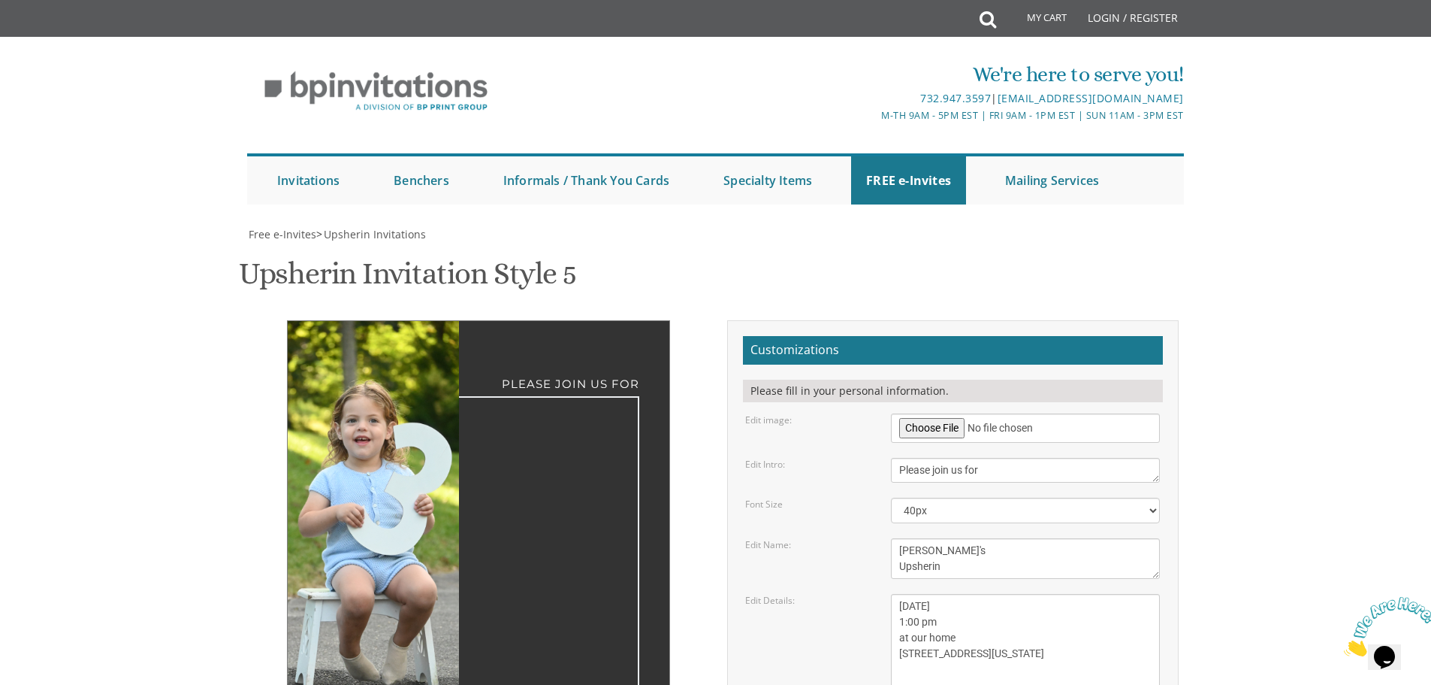
type textarea "Chezkel's Upsherin"
drag, startPoint x: 940, startPoint y: 302, endPoint x: 966, endPoint y: 306, distance: 26.6
click at [966, 594] on textarea "Sunday, March 15th 1:00 pm at our home 1750 E 12th street Brookyln, New York" at bounding box center [1025, 646] width 269 height 104
click at [1000, 594] on textarea "Sunday, March 15th 1:00 pm at our home 1750 E 12th street Brookyln, New York" at bounding box center [1025, 646] width 269 height 104
click at [997, 594] on textarea "Sunday, March 15th 1:00 pm at our home 1750 E 12th street Brookyln, New York" at bounding box center [1025, 646] width 269 height 104
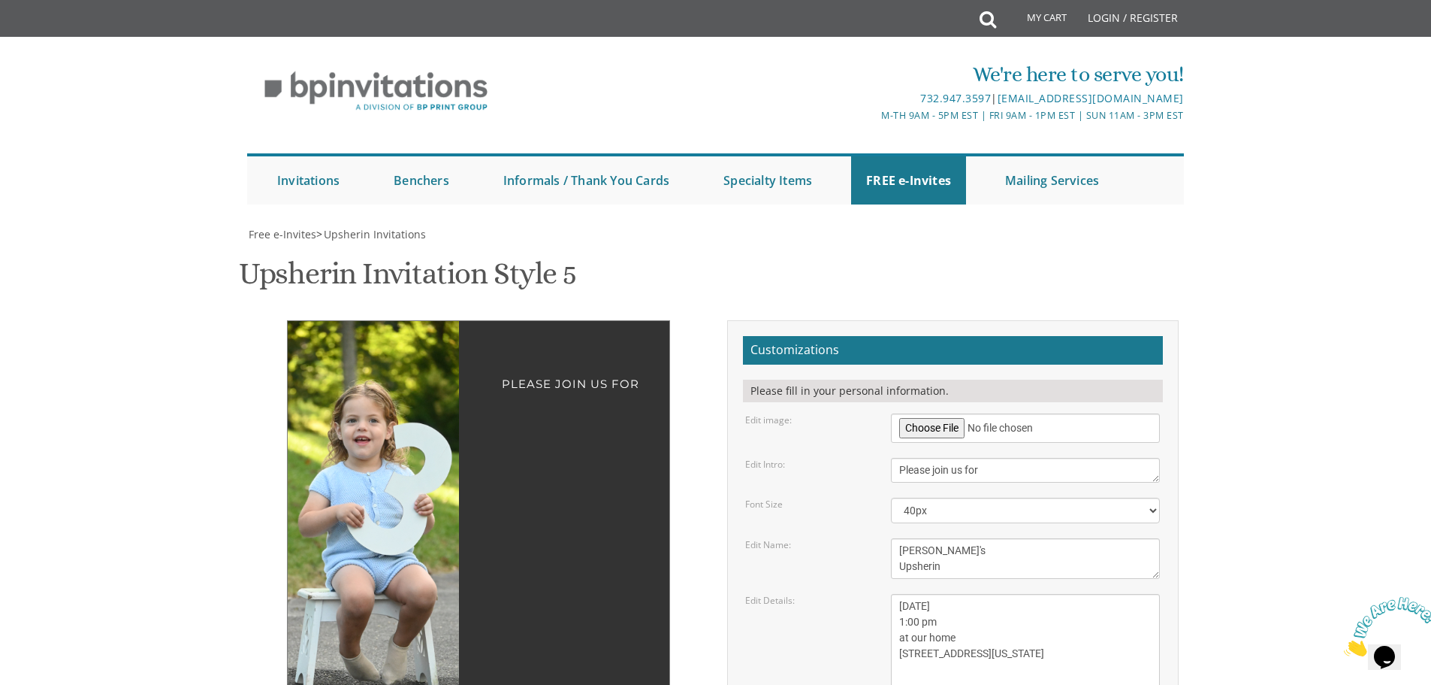
drag, startPoint x: 901, startPoint y: 320, endPoint x: 878, endPoint y: 305, distance: 27.1
click at [904, 594] on textarea "Sunday, March 15th 1:00 pm at our home 1750 E 12th street Brookyln, New York" at bounding box center [1025, 646] width 269 height 104
drag, startPoint x: 899, startPoint y: 350, endPoint x: 1027, endPoint y: 372, distance: 129.6
click at [1027, 594] on textarea "Sunday, March 15th 1:00 pm at our home 1750 E 12th street Brookyln, New York" at bounding box center [1025, 646] width 269 height 104
type textarea "Sunday, September 14th 2:00 pm at our home 7 Copeland Drive"
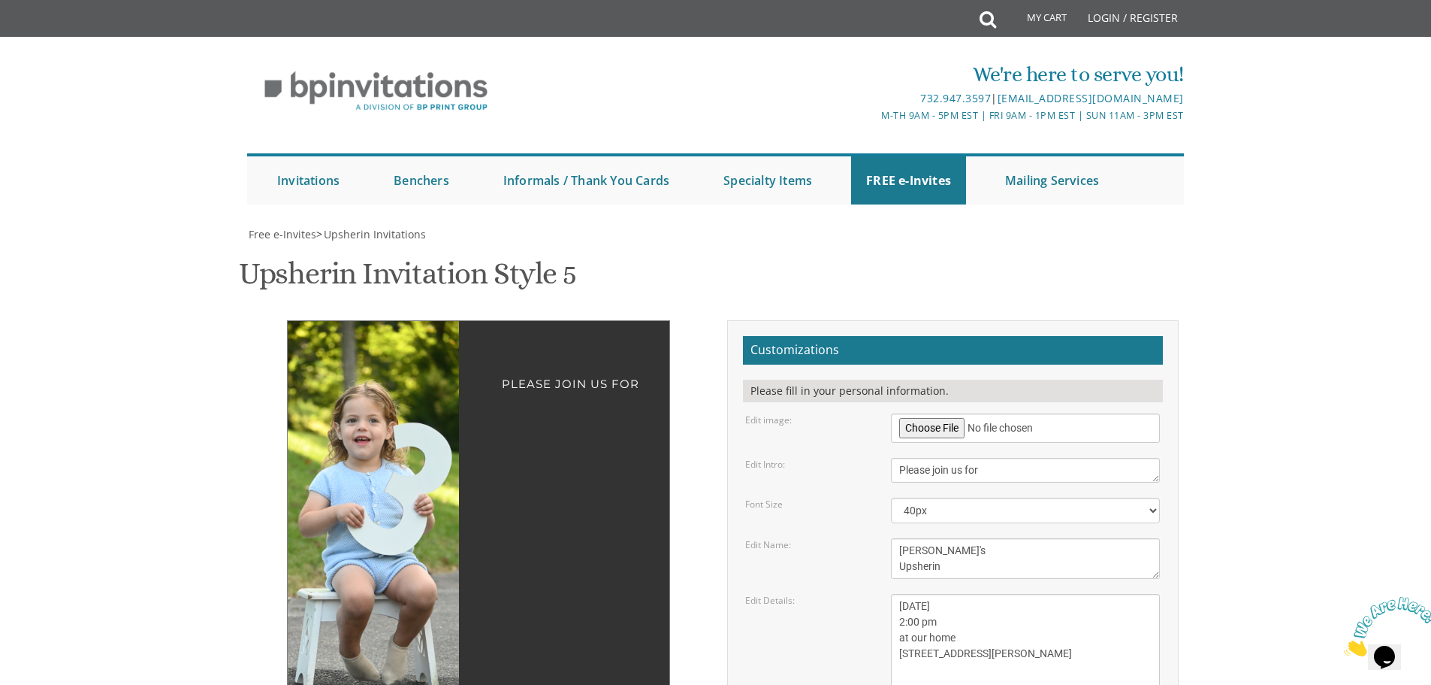
drag, startPoint x: 1029, startPoint y: 421, endPoint x: 829, endPoint y: 422, distance: 200.6
click at [598, 436] on div "Please join us for Chezkel's Upsherin Sunday, September 14th 2:00 pm at our hom…" at bounding box center [716, 660] width 948 height 680
click at [521, 352] on div "Please join us for Chezkel's Upsherin Sunday, September 14th 2:00 pm at our hom…" at bounding box center [478, 636] width 383 height 633
click at [530, 338] on div "Please join us for Chezkel's Upsherin Sunday, September 14th 2:00 pm at our hom…" at bounding box center [478, 636] width 383 height 633
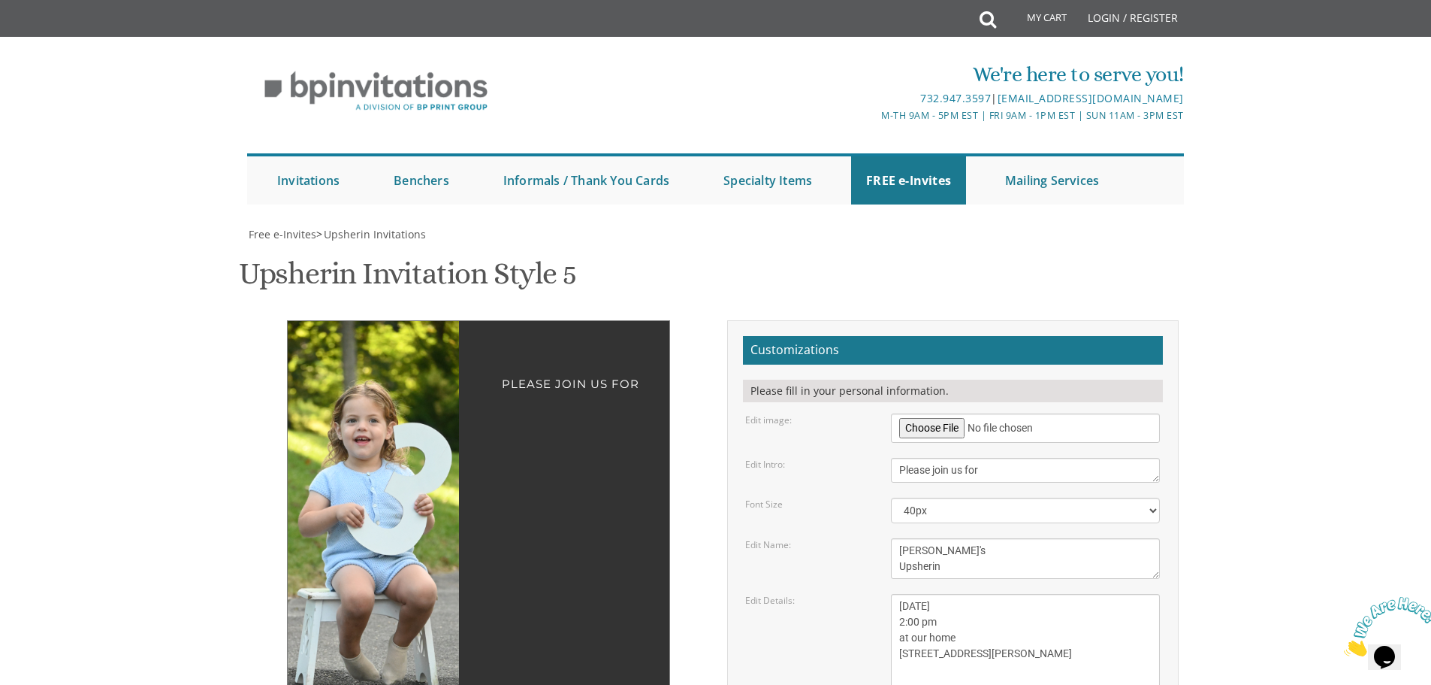
click at [569, 422] on div "Please join us for Chezkel's Upsherin Sunday, September 14th 2:00 pm at our hom…" at bounding box center [716, 647] width 948 height 655
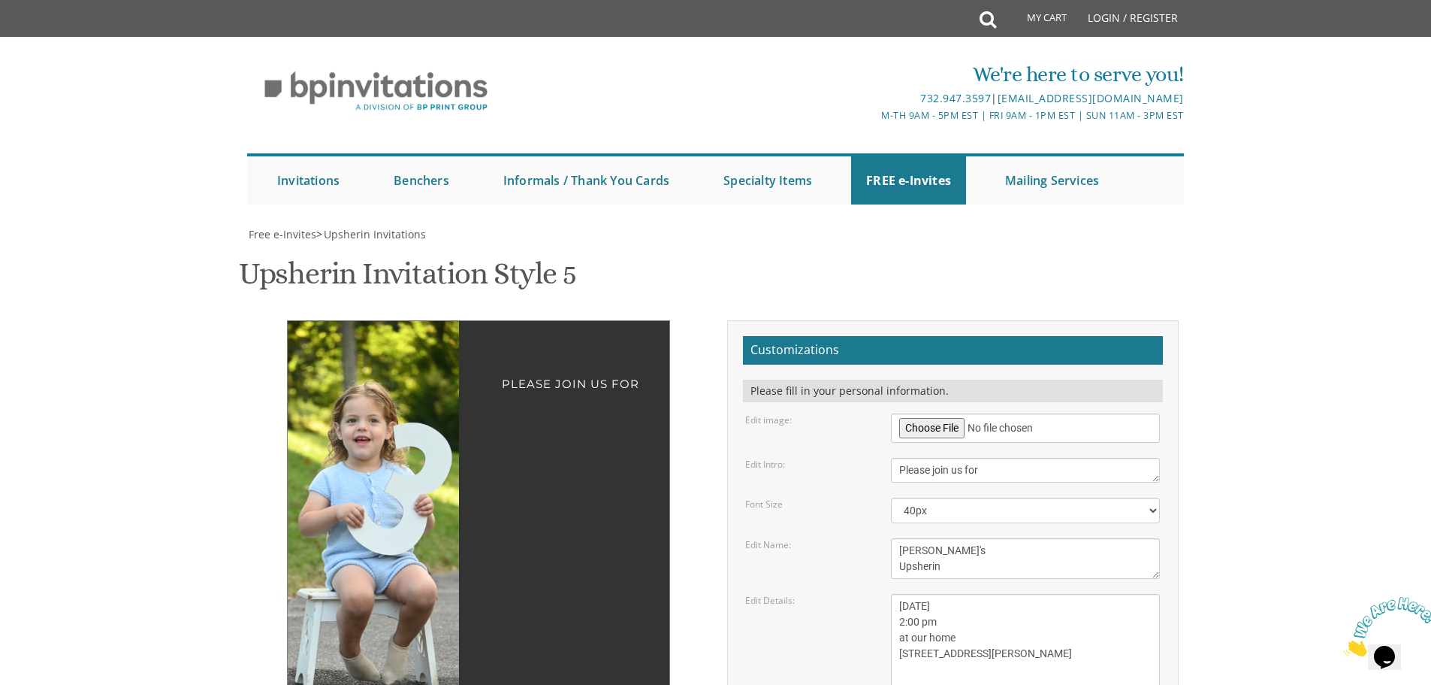
type input "ettydick@gmail.com"
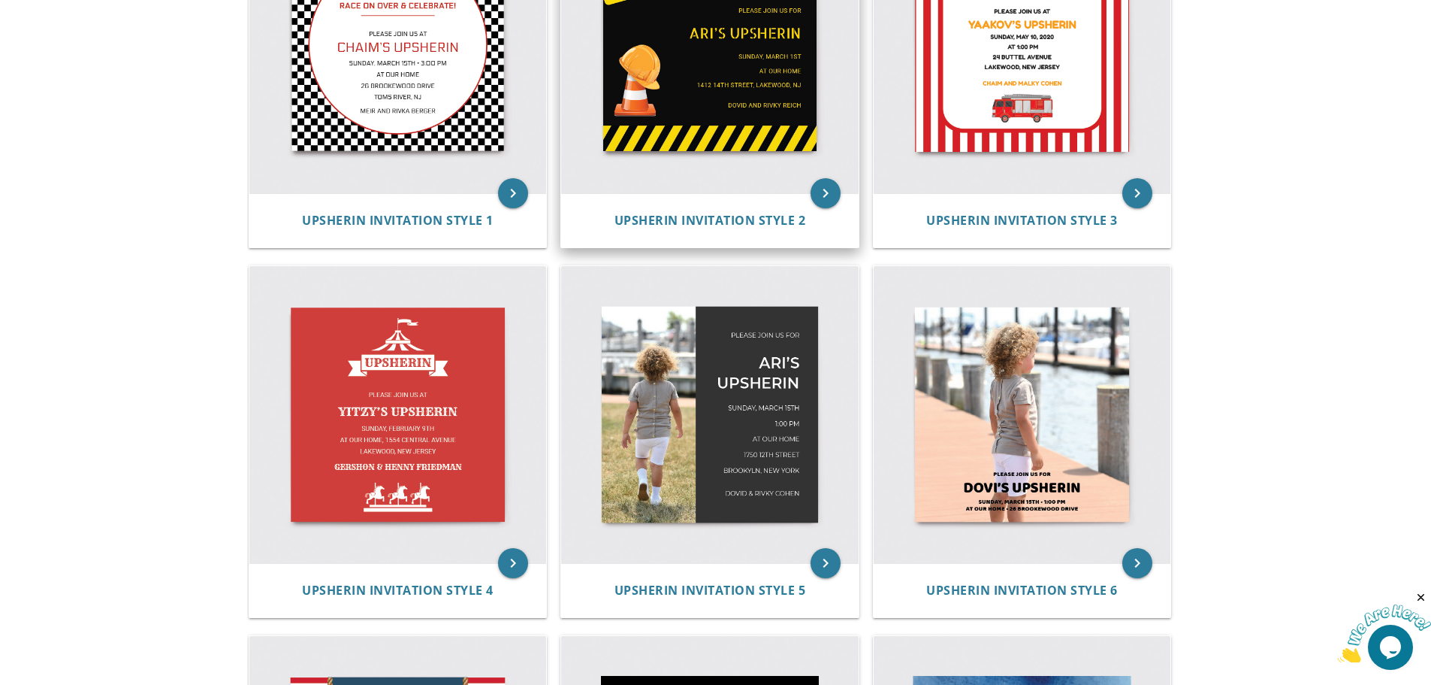
scroll to position [446, 0]
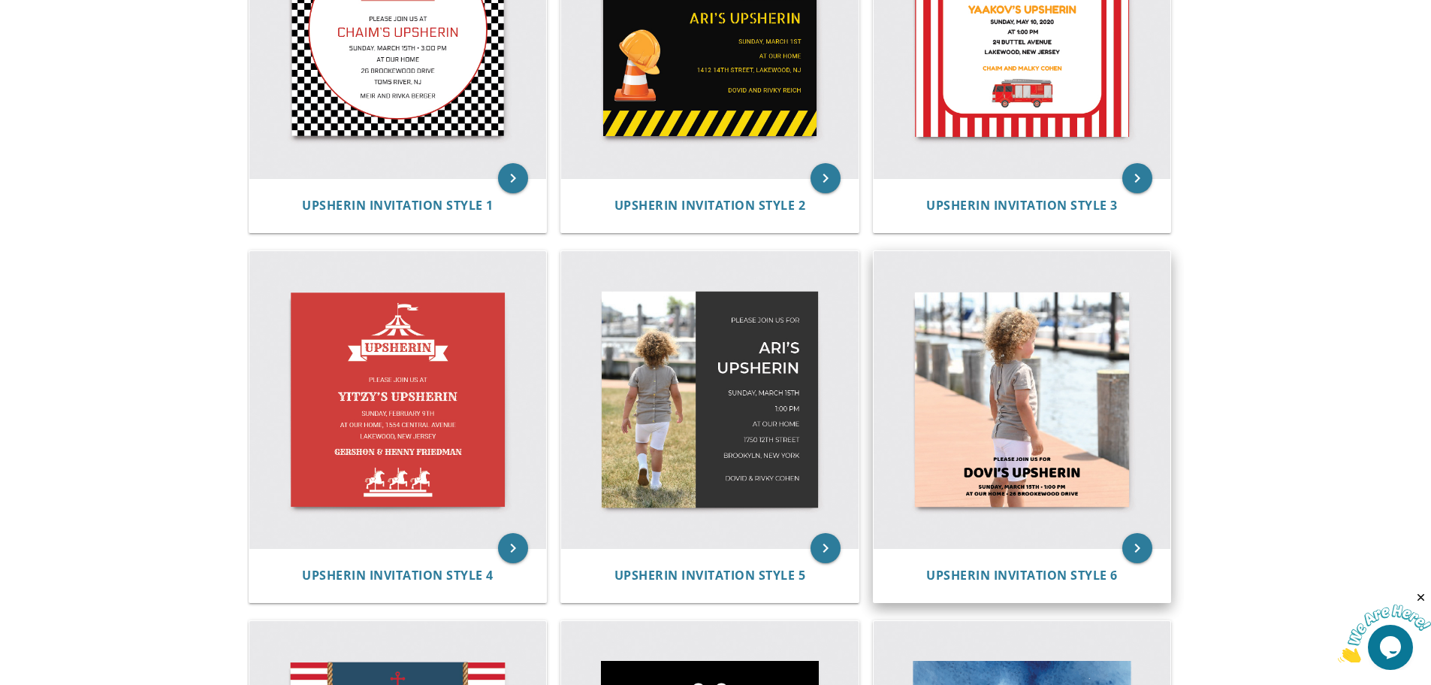
click at [1092, 436] on img at bounding box center [1023, 400] width 298 height 298
click at [1091, 434] on img at bounding box center [1023, 400] width 298 height 298
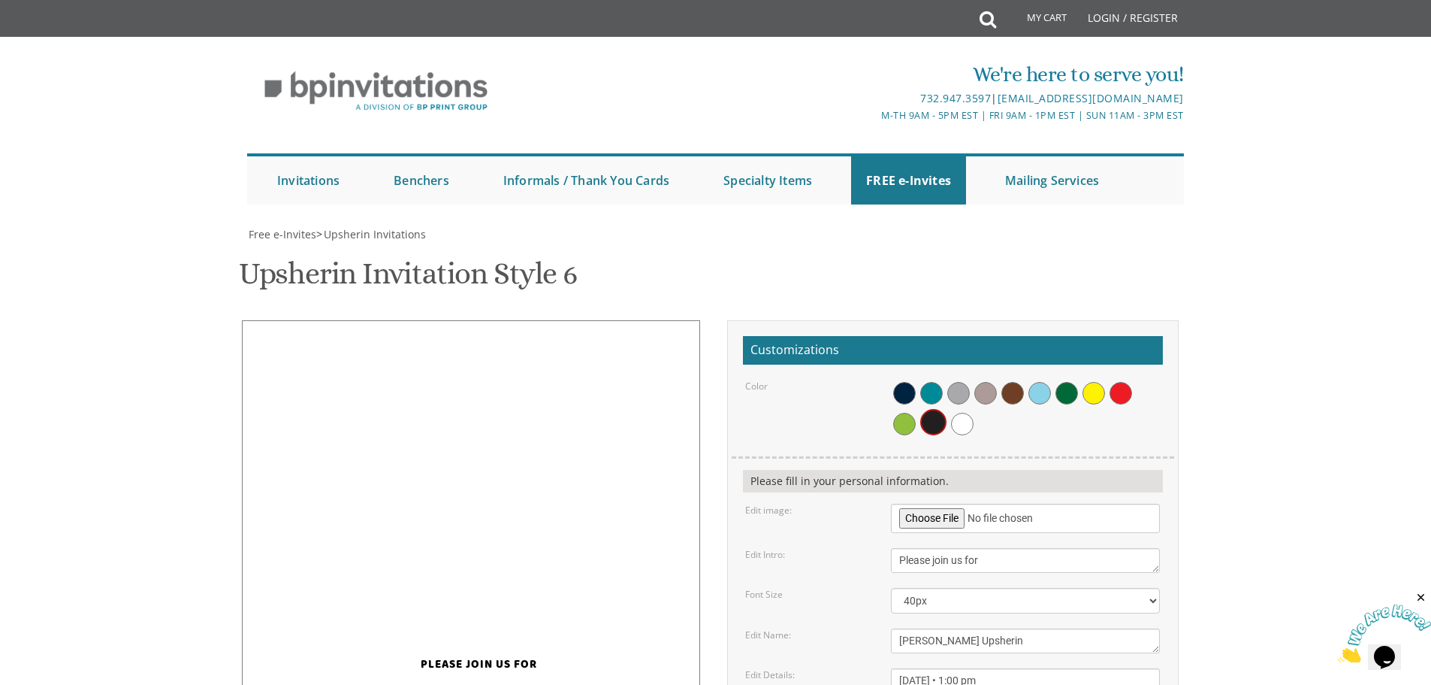
scroll to position [225, 0]
